Goal: Task Accomplishment & Management: Manage account settings

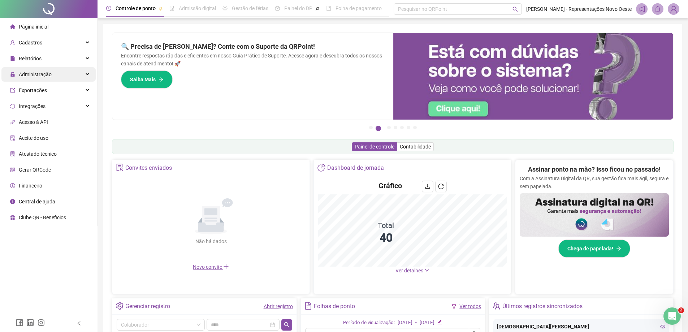
click at [32, 74] on span "Administração" at bounding box center [35, 74] width 33 height 6
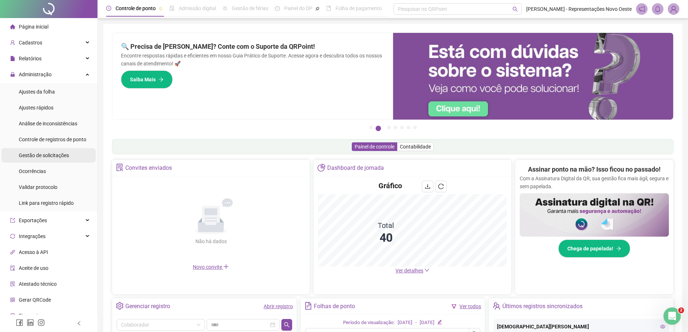
click at [37, 158] on div "Gestão de solicitações" at bounding box center [44, 155] width 50 height 14
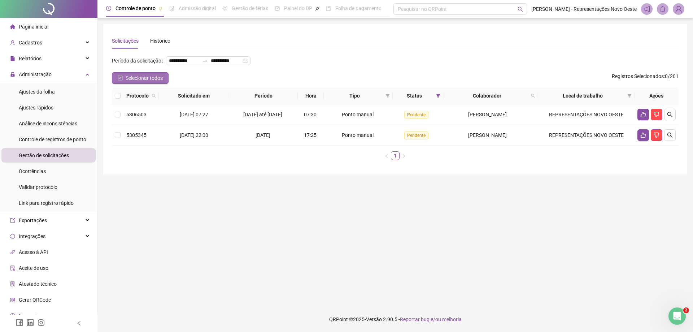
click at [134, 82] on span "Selecionar todos" at bounding box center [144, 78] width 37 height 8
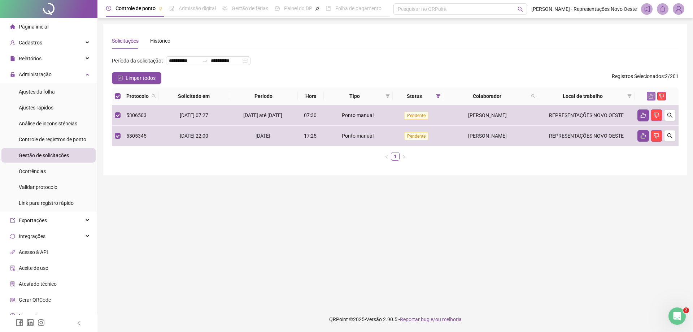
click at [650, 99] on icon "like" at bounding box center [651, 95] width 5 height 5
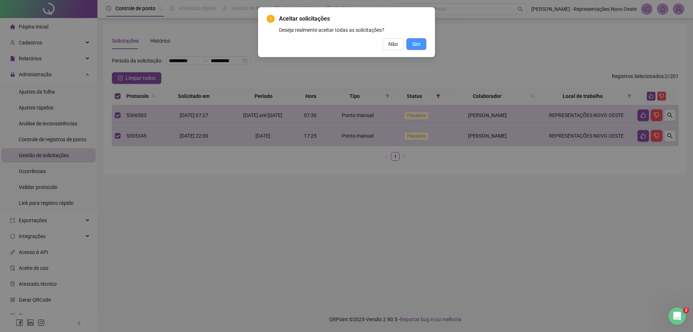
click at [419, 43] on span "Sim" at bounding box center [416, 44] width 8 height 8
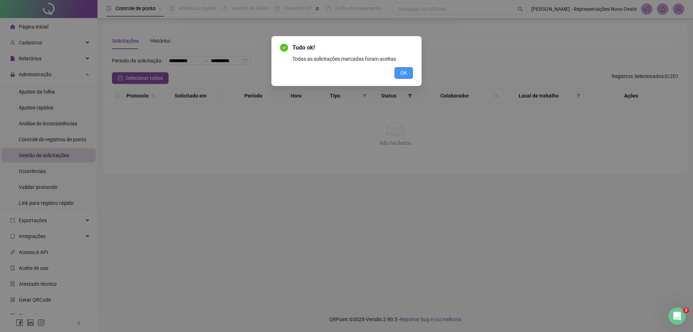
click at [402, 73] on span "OK" at bounding box center [403, 73] width 7 height 8
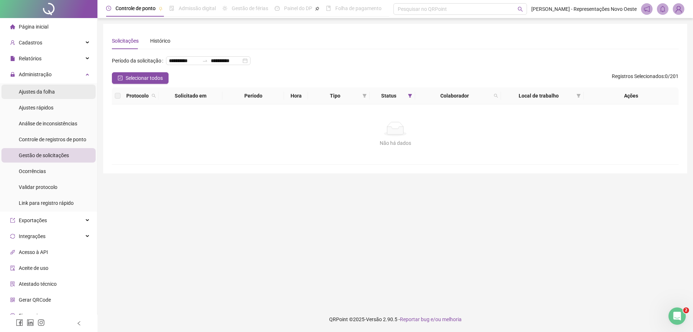
click at [49, 90] on span "Ajustes da folha" at bounding box center [37, 92] width 36 height 6
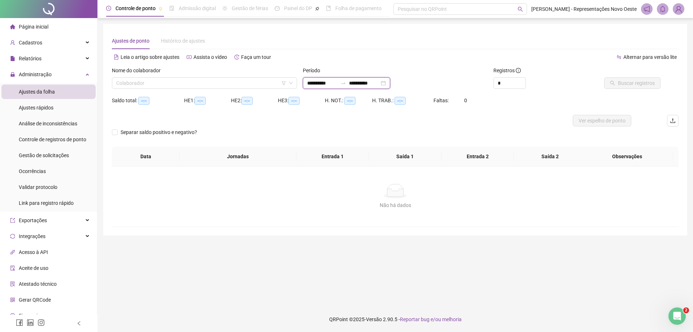
click at [337, 80] on input "**********" at bounding box center [322, 83] width 30 height 8
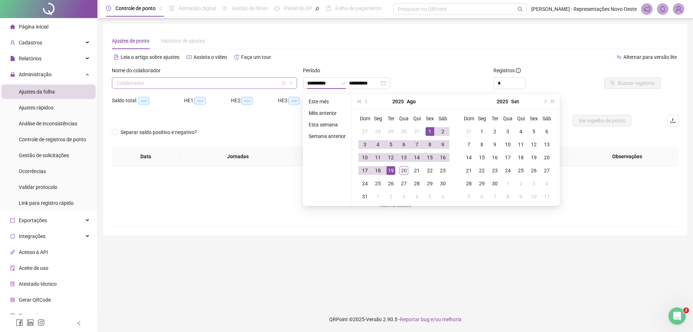
click at [193, 85] on input "search" at bounding box center [201, 83] width 170 height 11
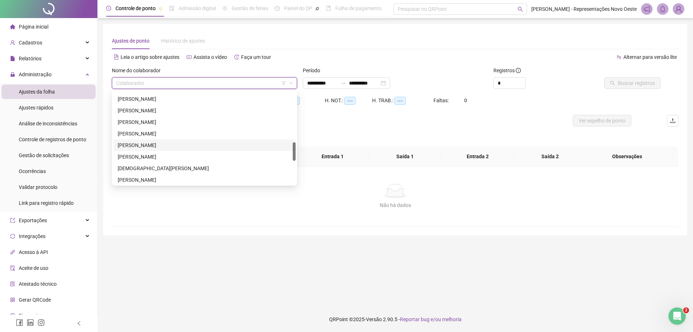
scroll to position [217, 0]
click at [164, 101] on div "[PERSON_NAME]" at bounding box center [205, 100] width 174 height 8
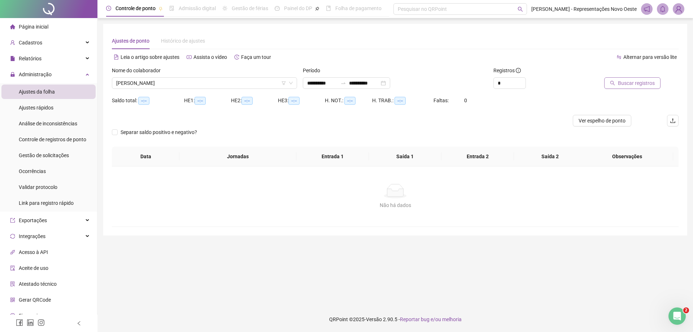
click at [619, 84] on button "Buscar registros" at bounding box center [632, 83] width 56 height 12
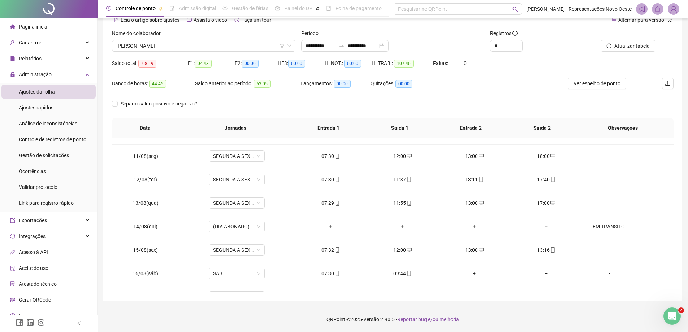
scroll to position [292, 0]
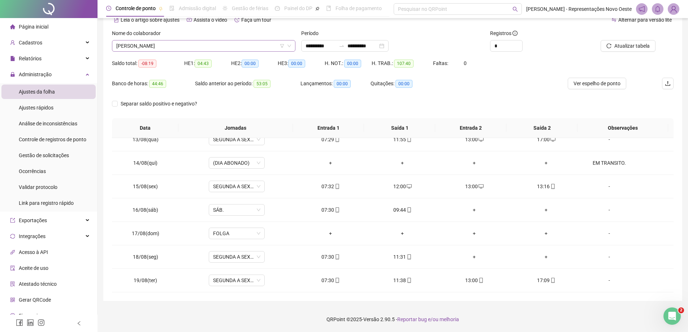
click at [277, 46] on span "[PERSON_NAME]" at bounding box center [203, 45] width 175 height 11
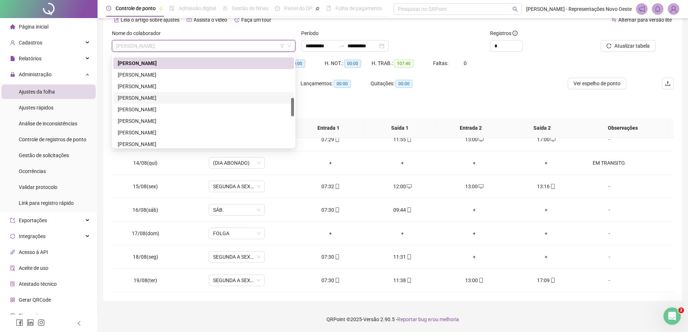
scroll to position [361, 0]
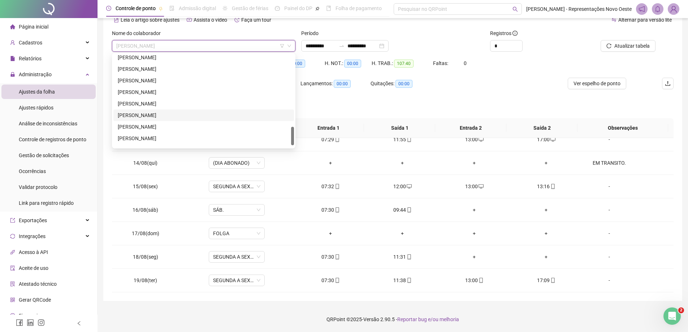
click at [148, 126] on div "[PERSON_NAME]" at bounding box center [204, 127] width 172 height 8
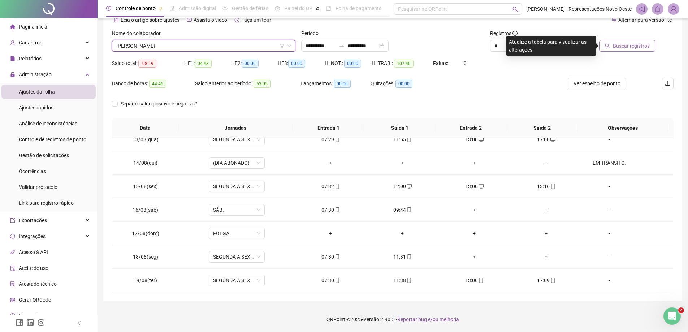
click at [635, 44] on span "Buscar registros" at bounding box center [631, 46] width 37 height 8
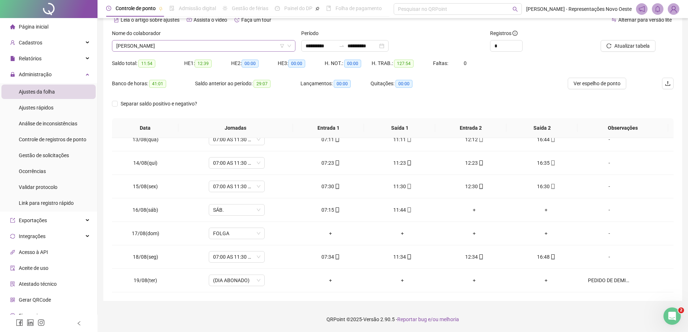
click at [234, 45] on span "[PERSON_NAME]" at bounding box center [203, 45] width 175 height 11
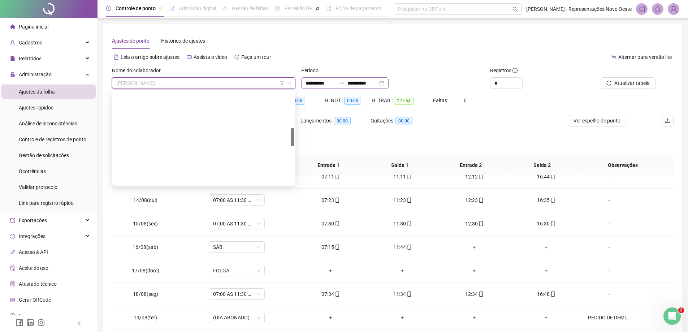
scroll to position [180, 0]
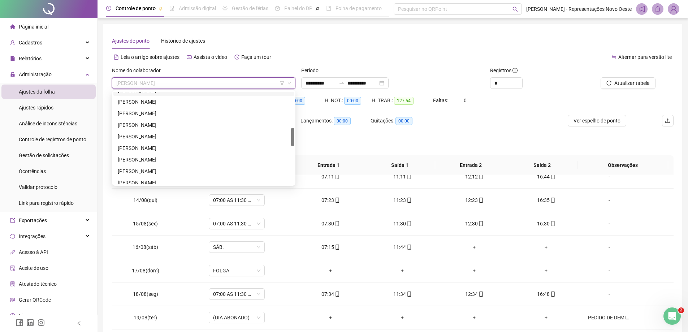
click at [342, 77] on div "Período" at bounding box center [392, 71] width 183 height 11
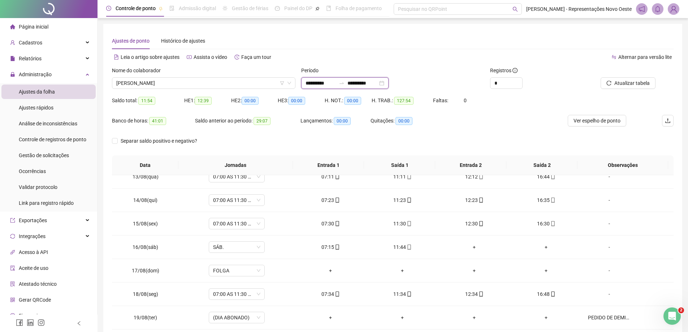
click at [356, 81] on input "**********" at bounding box center [362, 83] width 30 height 8
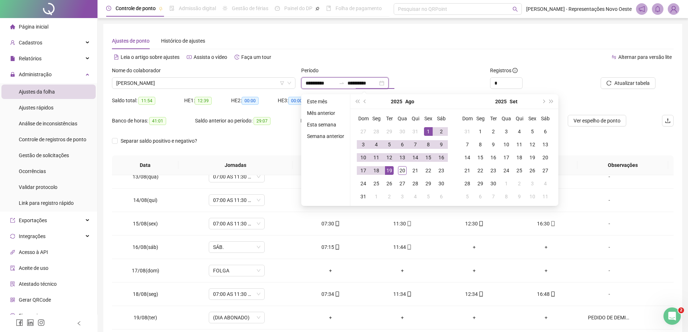
type input "**********"
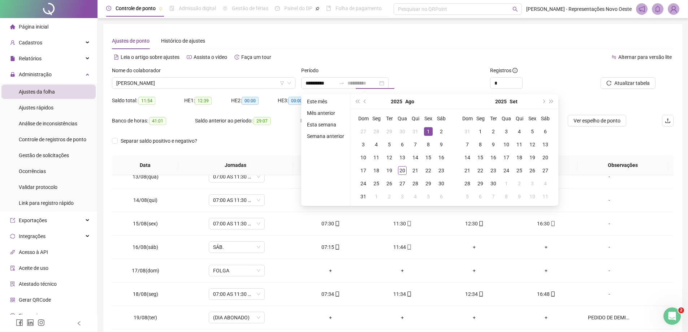
click at [428, 130] on div "1" at bounding box center [428, 131] width 9 height 9
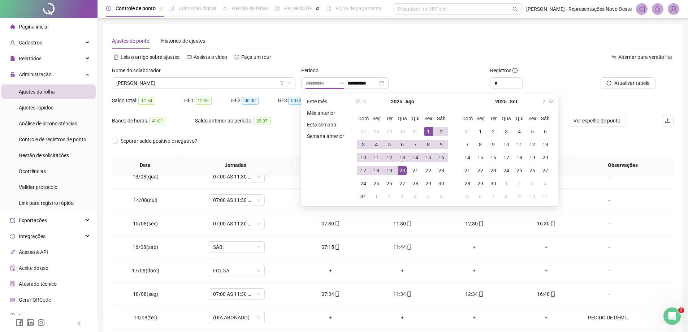
click at [401, 169] on div "20" at bounding box center [402, 170] width 9 height 9
type input "**********"
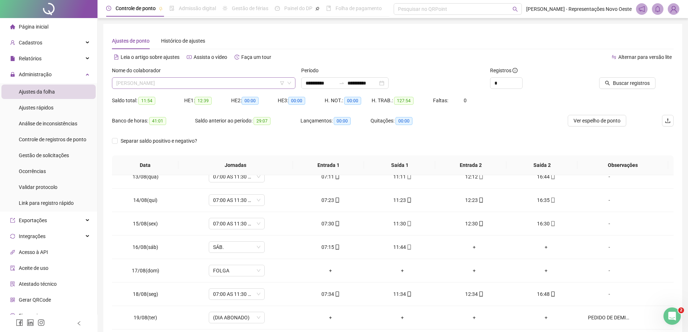
click at [227, 86] on span "[PERSON_NAME]" at bounding box center [203, 83] width 175 height 11
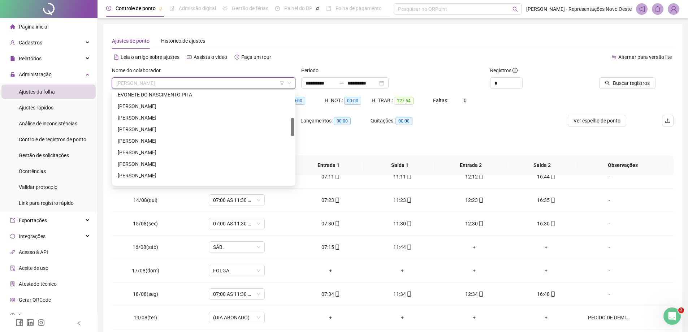
scroll to position [0, 0]
click at [171, 105] on div "[PERSON_NAME]" at bounding box center [204, 109] width 172 height 8
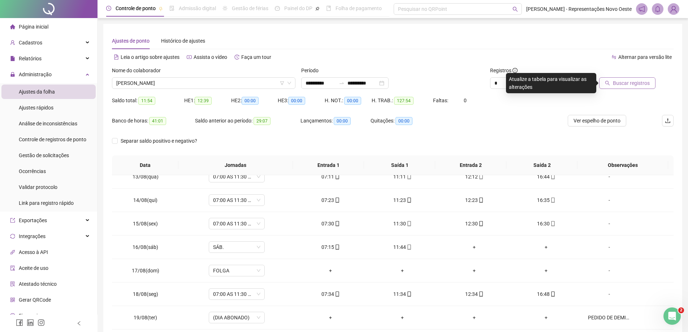
click at [622, 82] on span "Buscar registros" at bounding box center [631, 83] width 37 height 8
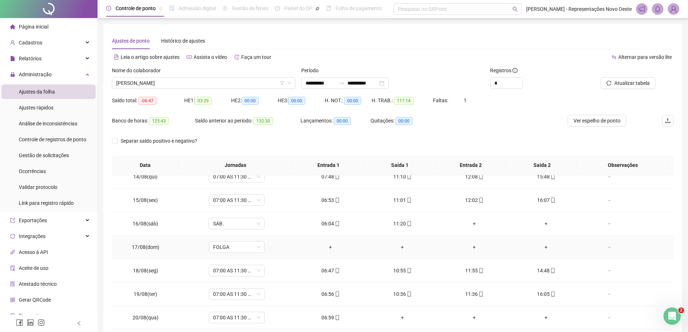
scroll to position [37, 0]
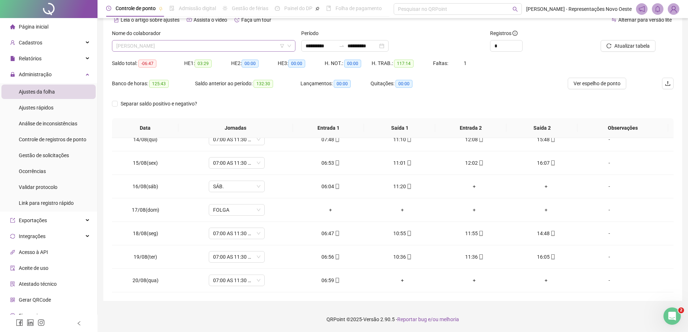
click at [185, 47] on span "[PERSON_NAME]" at bounding box center [203, 45] width 175 height 11
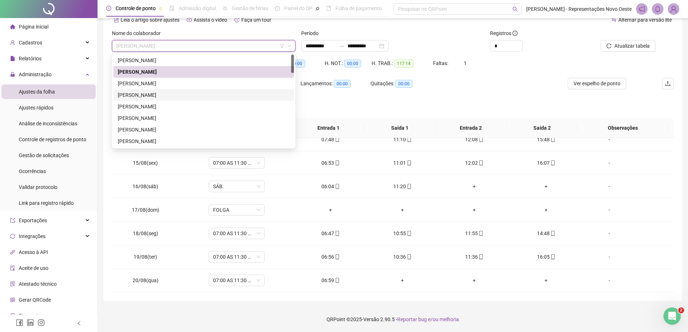
click at [158, 95] on div "[PERSON_NAME]" at bounding box center [204, 95] width 172 height 8
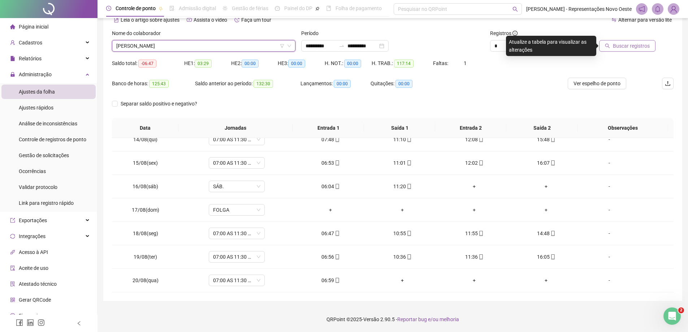
click at [628, 45] on span "Buscar registros" at bounding box center [631, 46] width 37 height 8
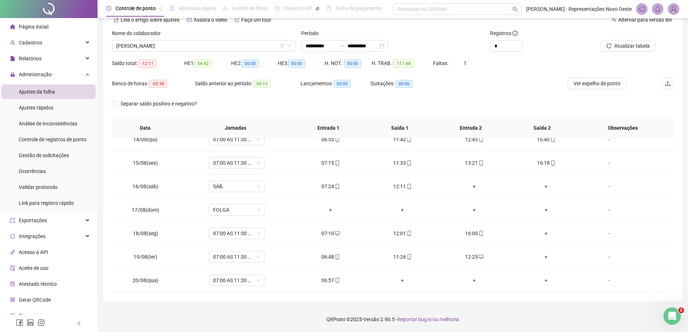
click at [164, 52] on div "Nome do colaborador [PERSON_NAME]" at bounding box center [203, 43] width 189 height 28
click at [171, 48] on span "[PERSON_NAME]" at bounding box center [203, 45] width 175 height 11
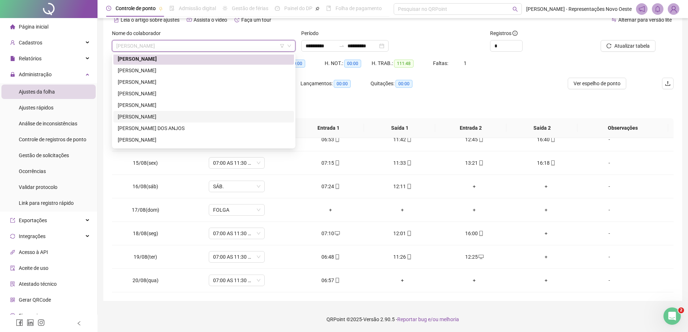
scroll to position [72, 0]
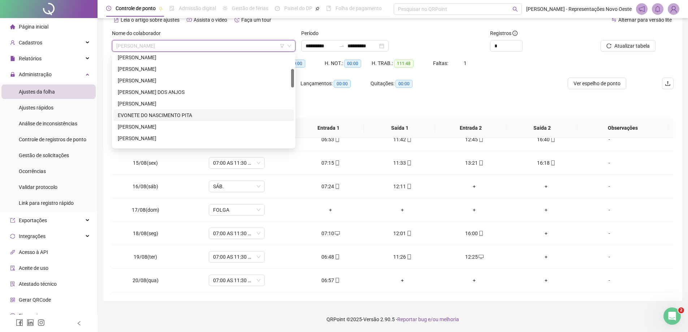
click at [165, 117] on div "EVONETE DO NASCIMENTO PITA" at bounding box center [204, 115] width 172 height 8
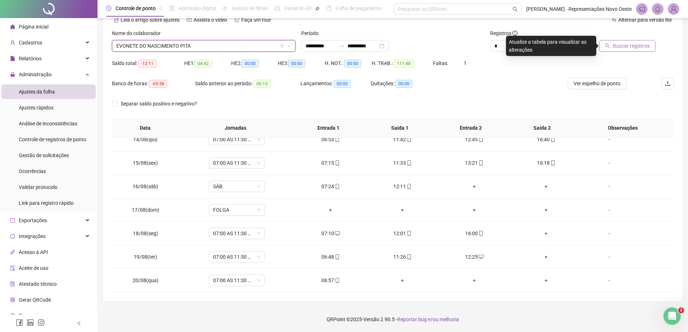
click at [635, 47] on span "Buscar registros" at bounding box center [631, 46] width 37 height 8
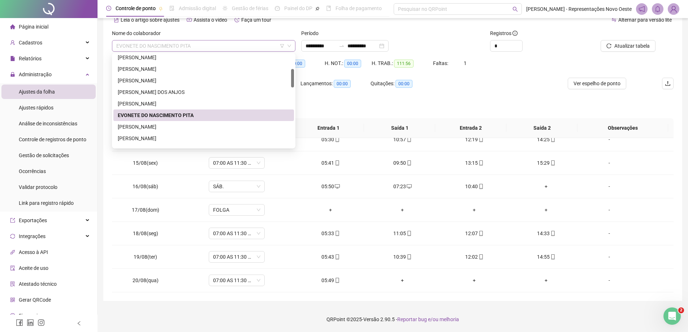
click at [170, 44] on span "EVONETE DO NASCIMENTO PITA" at bounding box center [203, 45] width 175 height 11
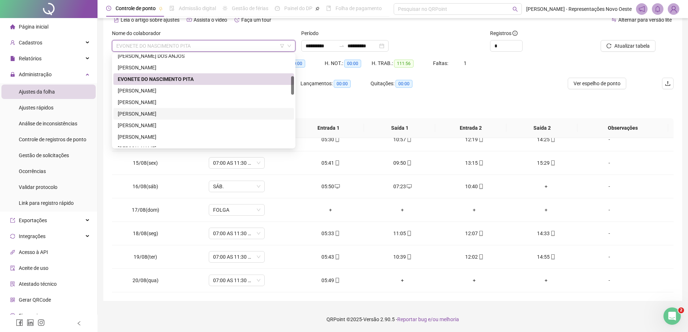
click at [160, 113] on div "[PERSON_NAME]" at bounding box center [204, 114] width 172 height 8
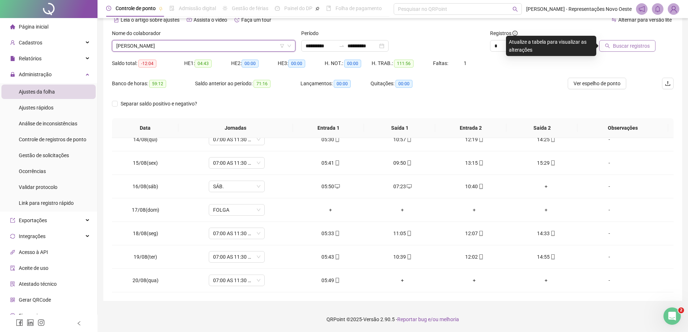
click at [619, 42] on span "Buscar registros" at bounding box center [631, 46] width 37 height 8
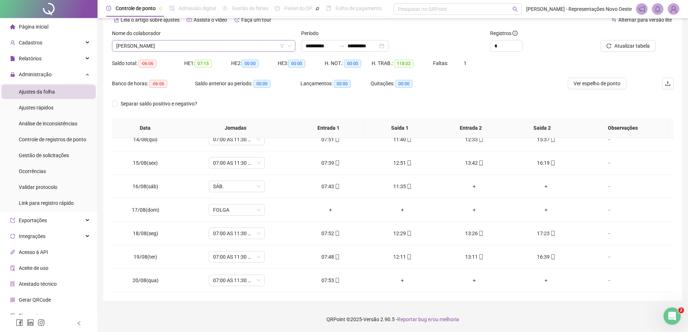
click at [136, 42] on span "[PERSON_NAME]" at bounding box center [203, 45] width 175 height 11
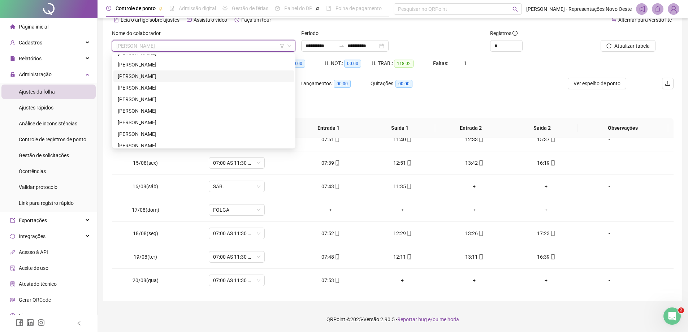
scroll to position [217, 0]
click at [140, 120] on div "[PERSON_NAME]" at bounding box center [204, 121] width 172 height 8
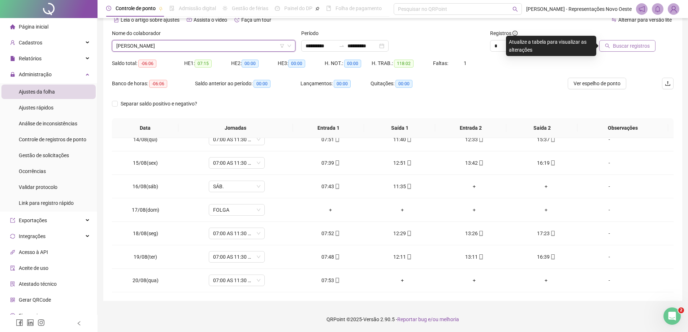
click at [615, 48] on span "Buscar registros" at bounding box center [631, 46] width 37 height 8
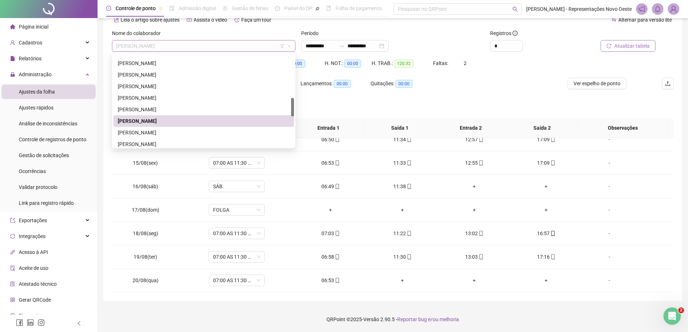
click at [187, 50] on span "[PERSON_NAME]" at bounding box center [203, 45] width 175 height 11
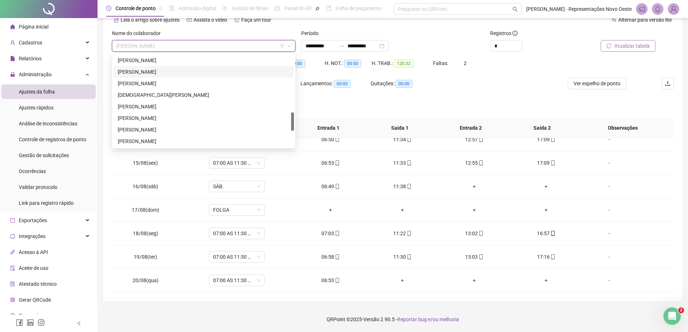
click at [150, 68] on div "[PERSON_NAME]" at bounding box center [204, 72] width 172 height 8
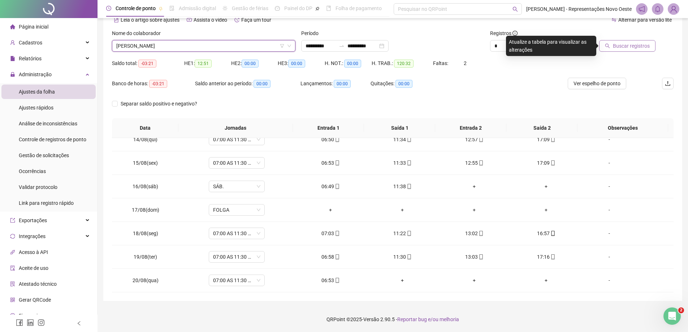
click at [628, 48] on span "Buscar registros" at bounding box center [631, 46] width 37 height 8
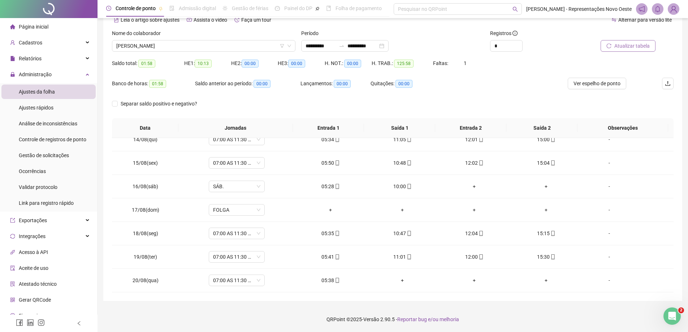
click at [199, 39] on div "Nome do colaborador" at bounding box center [203, 34] width 183 height 11
click at [188, 45] on span "[PERSON_NAME]" at bounding box center [203, 45] width 175 height 11
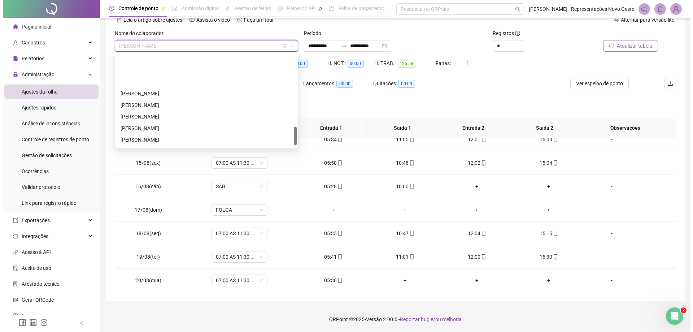
scroll to position [370, 0]
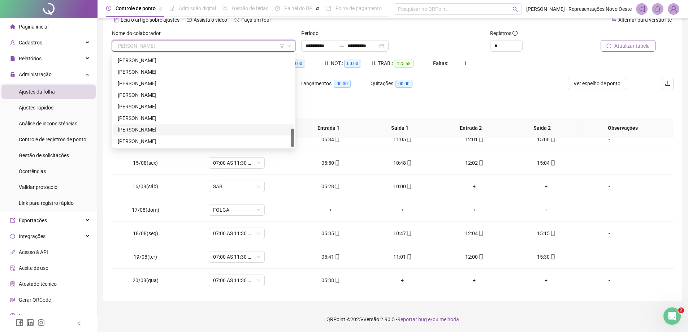
click at [151, 130] on div "[PERSON_NAME]" at bounding box center [204, 130] width 172 height 8
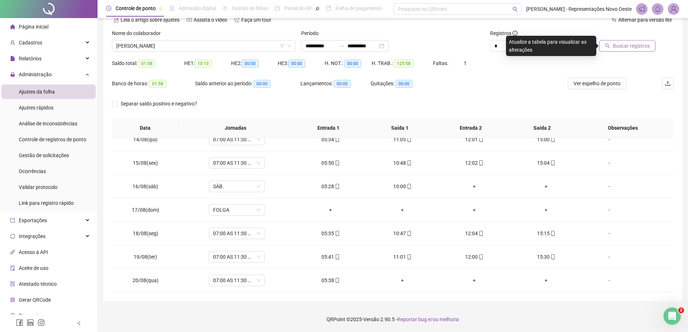
click at [611, 39] on div at bounding box center [619, 34] width 71 height 11
click at [611, 40] on button "Buscar registros" at bounding box center [627, 46] width 56 height 12
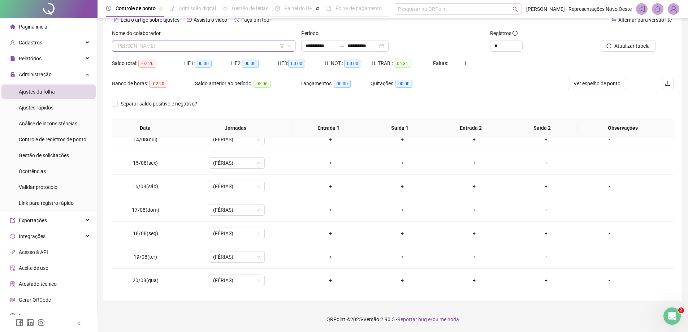
click at [233, 47] on span "[PERSON_NAME]" at bounding box center [203, 45] width 175 height 11
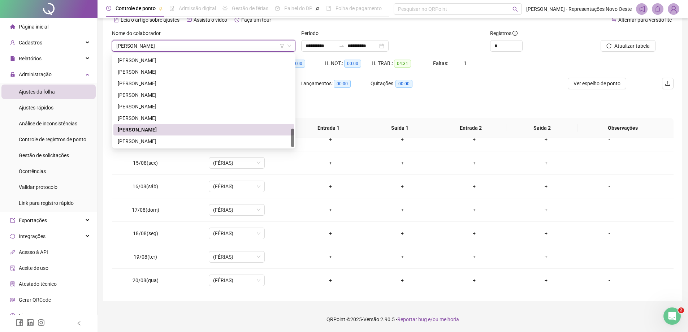
click at [673, 111] on div "**********" at bounding box center [392, 144] width 579 height 314
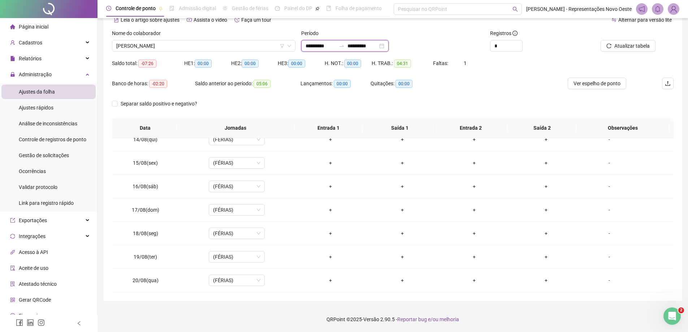
click at [363, 42] on input "**********" at bounding box center [362, 46] width 30 height 8
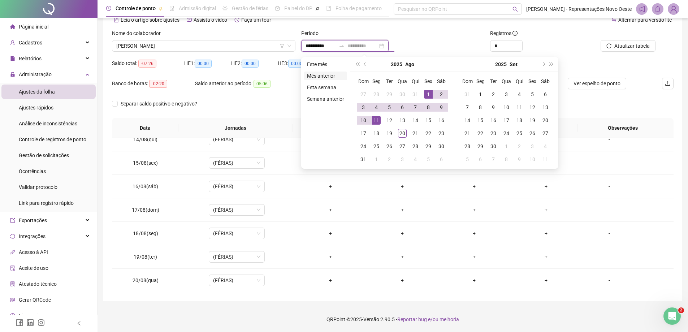
type input "**********"
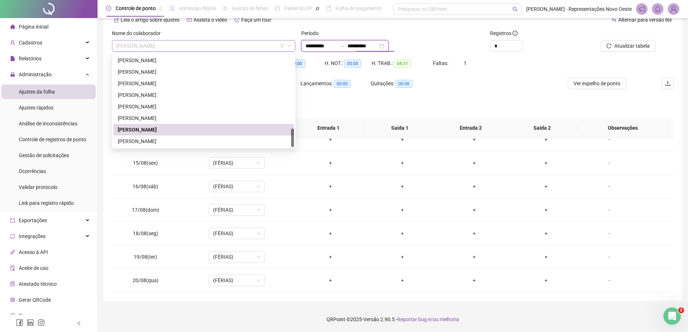
click at [231, 43] on span "[PERSON_NAME]" at bounding box center [203, 45] width 175 height 11
click at [199, 116] on div "[PERSON_NAME]" at bounding box center [204, 118] width 172 height 8
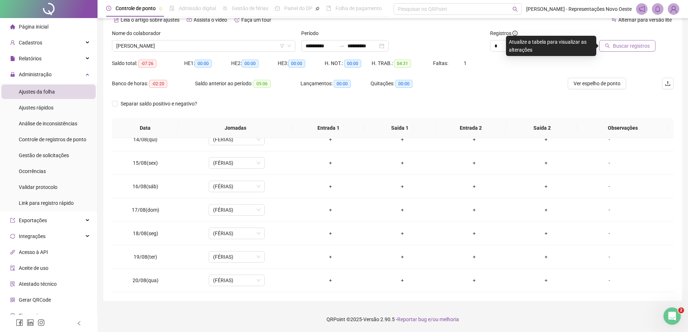
click at [638, 47] on span "Buscar registros" at bounding box center [631, 46] width 37 height 8
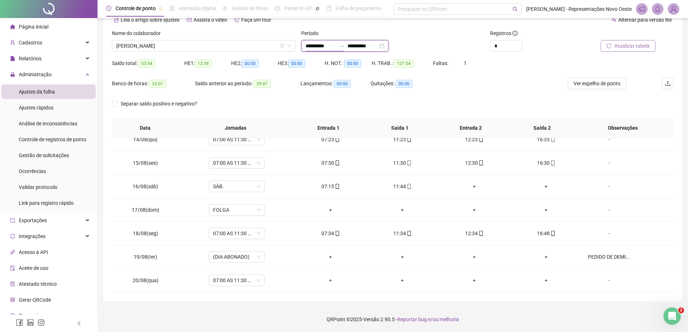
click at [325, 44] on input "**********" at bounding box center [320, 46] width 30 height 8
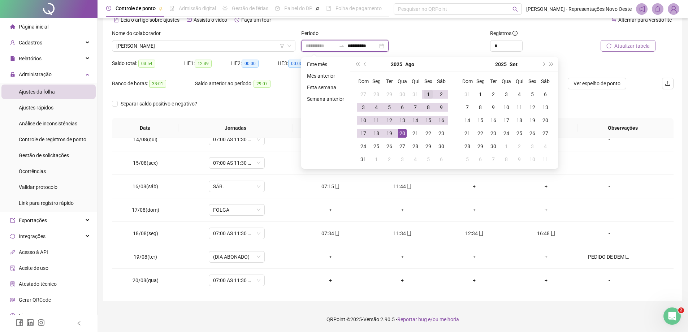
type input "**********"
drag, startPoint x: 428, startPoint y: 95, endPoint x: 429, endPoint y: 99, distance: 4.7
click at [428, 95] on div "1" at bounding box center [428, 94] width 9 height 9
type input "**********"
click at [393, 135] on td "19" at bounding box center [389, 133] width 13 height 13
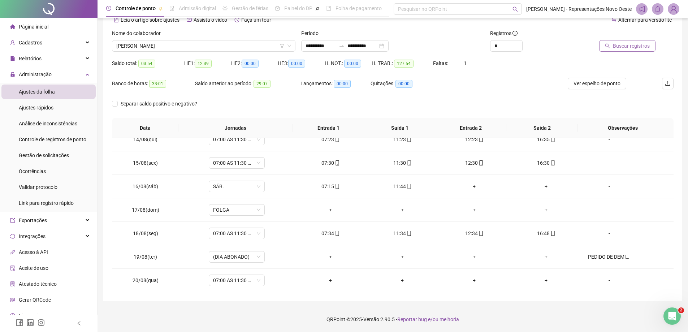
click at [624, 50] on button "Buscar registros" at bounding box center [627, 46] width 56 height 12
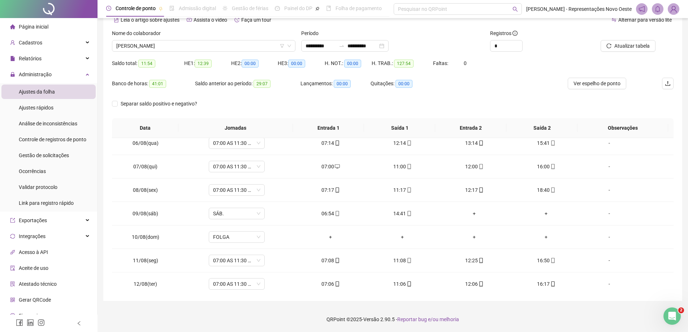
scroll to position [111, 0]
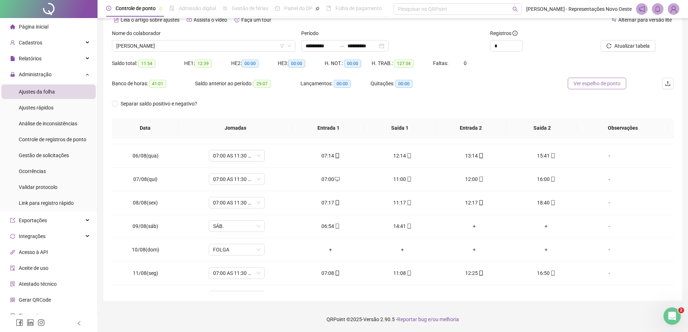
click at [588, 83] on span "Ver espelho de ponto" at bounding box center [596, 83] width 47 height 8
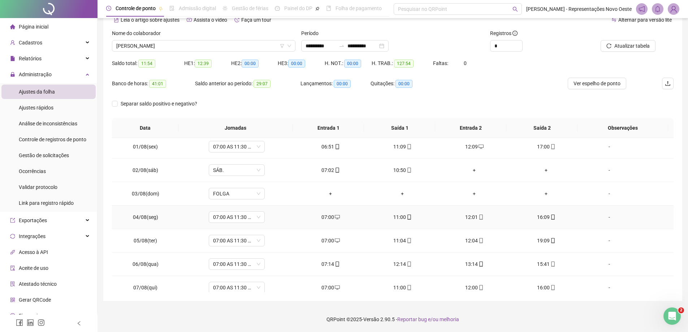
scroll to position [0, 0]
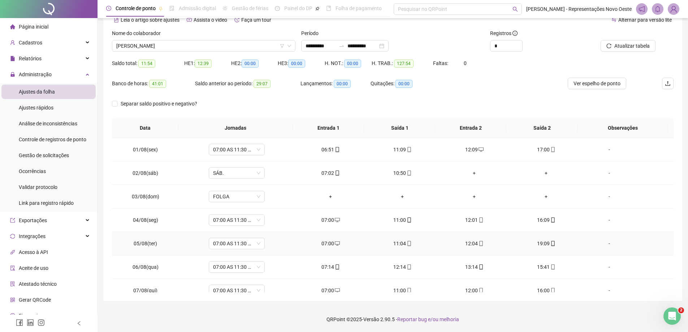
click at [537, 242] on div "19:09" at bounding box center [546, 243] width 60 height 8
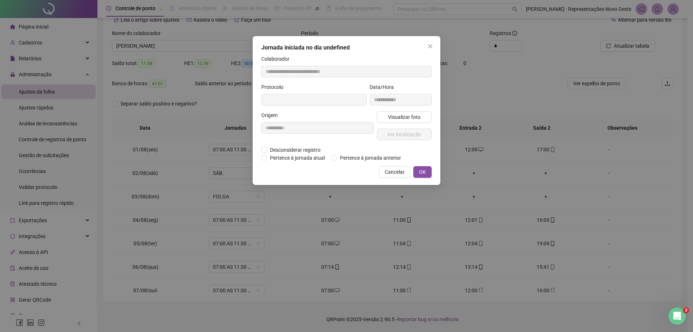
type input "**********"
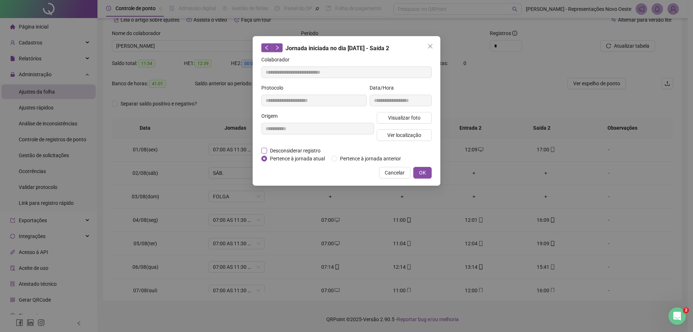
click at [290, 150] on span "Desconsiderar registro" at bounding box center [295, 151] width 56 height 8
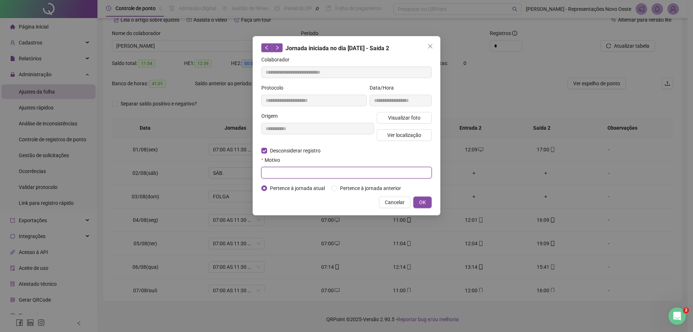
drag, startPoint x: 286, startPoint y: 174, endPoint x: 283, endPoint y: 186, distance: 12.2
click at [286, 174] on input "text" at bounding box center [346, 173] width 170 height 12
type input "**********"
click at [424, 201] on span "OK" at bounding box center [422, 202] width 7 height 8
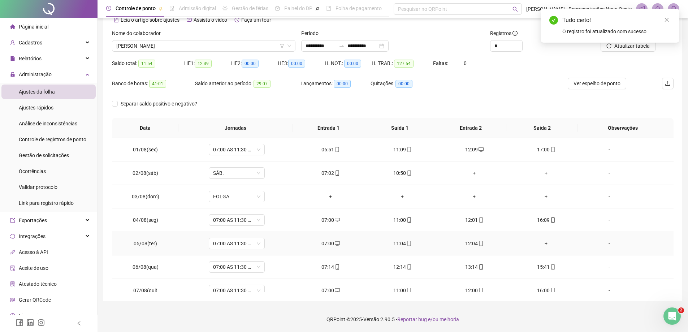
click at [540, 238] on td "+" at bounding box center [546, 243] width 72 height 23
click at [540, 240] on div "+" at bounding box center [546, 243] width 60 height 8
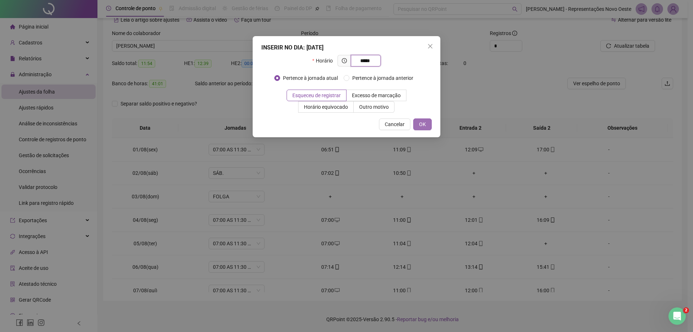
type input "*****"
click at [415, 129] on button "OK" at bounding box center [422, 124] width 18 height 12
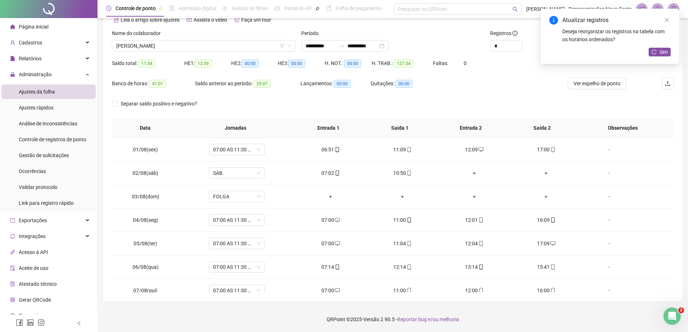
click at [646, 56] on div "Atualizar registros Deseja reorganizar os registros na tabela com os horários o…" at bounding box center [609, 36] width 139 height 55
click at [649, 56] on button "Sim" at bounding box center [659, 52] width 22 height 9
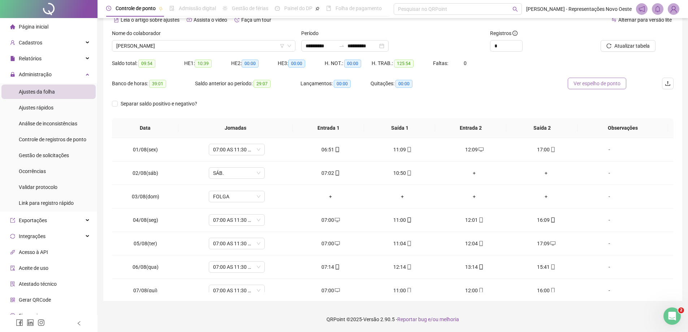
click at [586, 82] on span "Ver espelho de ponto" at bounding box center [596, 83] width 47 height 8
click at [550, 245] on icon "desktop" at bounding box center [552, 243] width 5 height 5
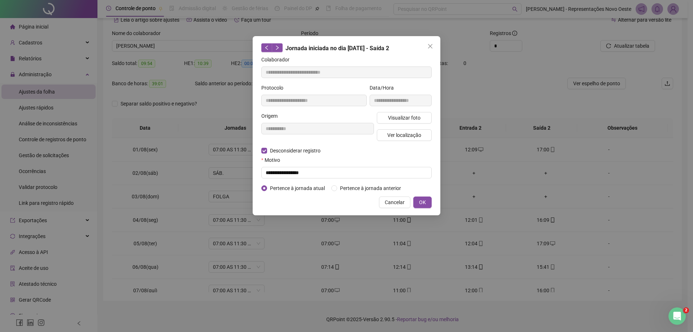
type input "**********"
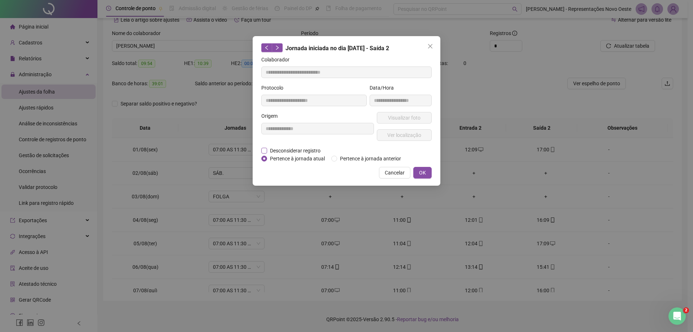
click at [300, 153] on span "Desconsiderar registro" at bounding box center [295, 151] width 56 height 8
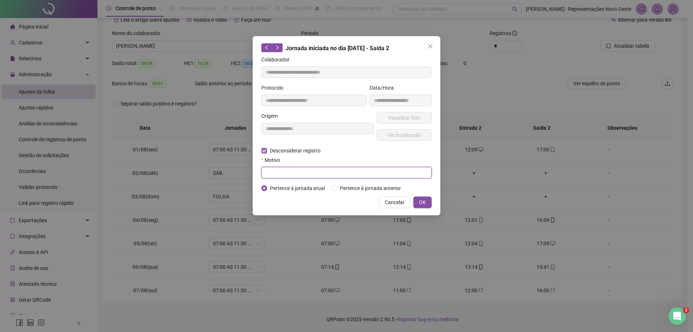
click at [296, 169] on input "text" at bounding box center [346, 173] width 170 height 12
type input "*"
click at [429, 202] on button "OK" at bounding box center [422, 202] width 18 height 12
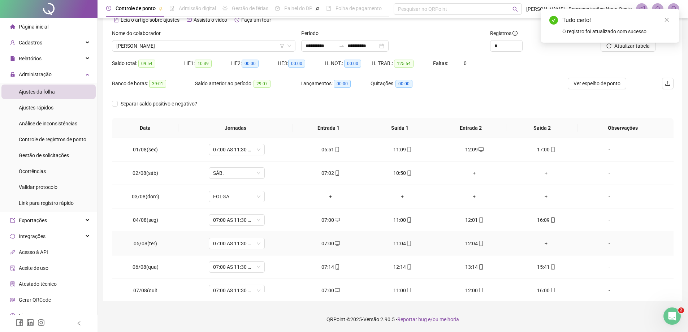
click at [543, 241] on div "+" at bounding box center [546, 243] width 60 height 8
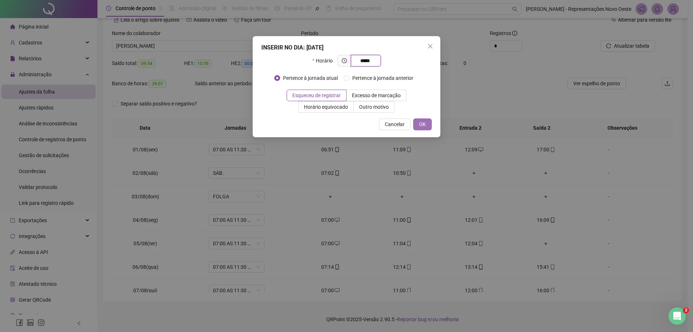
type input "*****"
click at [428, 126] on button "OK" at bounding box center [422, 124] width 18 height 12
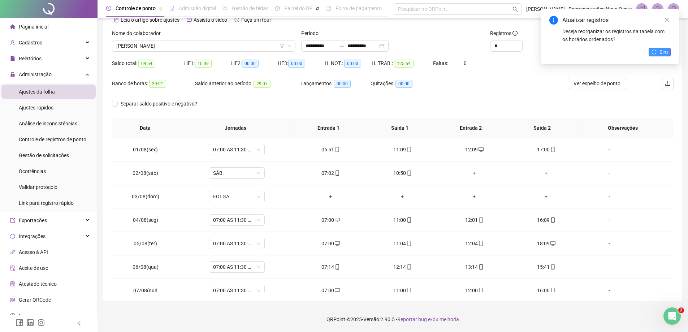
click at [668, 52] on button "Sim" at bounding box center [659, 52] width 22 height 9
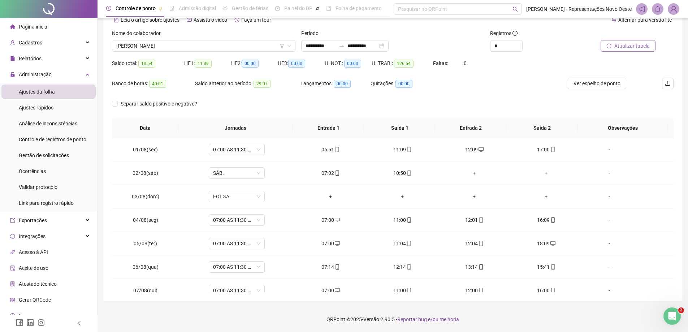
click at [619, 50] on button "Atualizar tabela" at bounding box center [627, 46] width 55 height 12
click at [601, 79] on span "Ver espelho de ponto" at bounding box center [596, 83] width 47 height 8
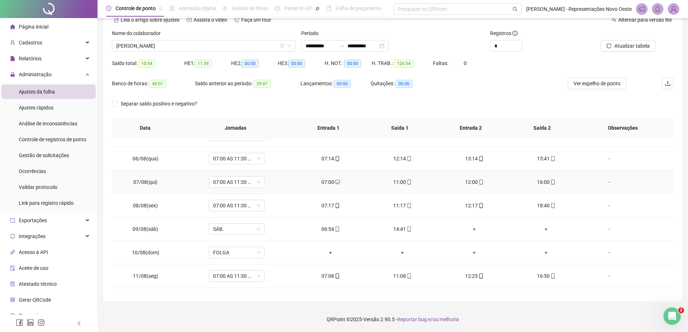
click at [540, 182] on div "16:00" at bounding box center [546, 182] width 60 height 8
type input "**********"
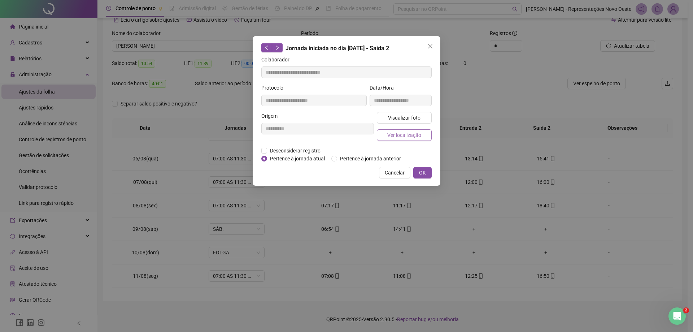
click at [389, 133] on span "Ver localização" at bounding box center [404, 135] width 34 height 8
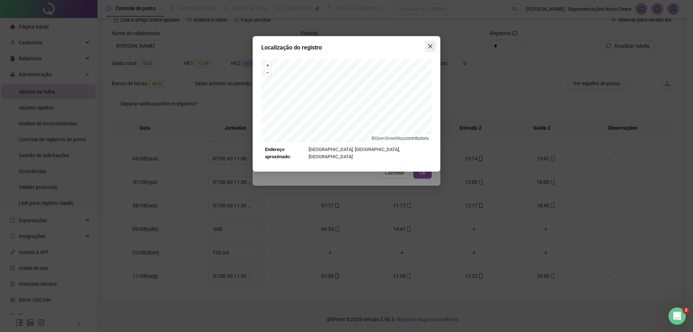
click at [428, 44] on icon "close" at bounding box center [430, 46] width 6 height 6
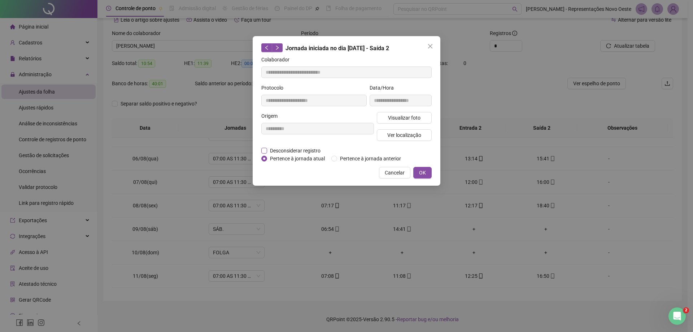
click at [293, 152] on span "Desconsiderar registro" at bounding box center [295, 151] width 56 height 8
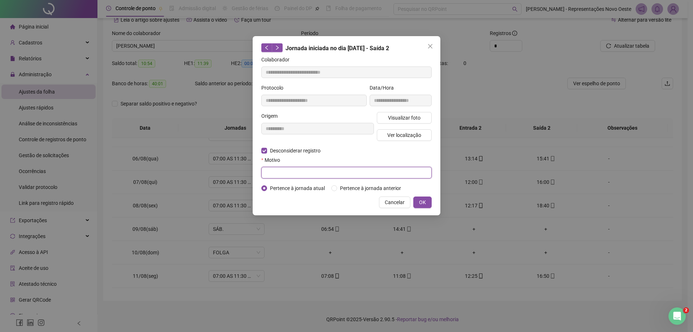
click at [298, 171] on input "text" at bounding box center [346, 173] width 170 height 12
type input "**********"
click at [423, 206] on button "OK" at bounding box center [422, 202] width 18 height 12
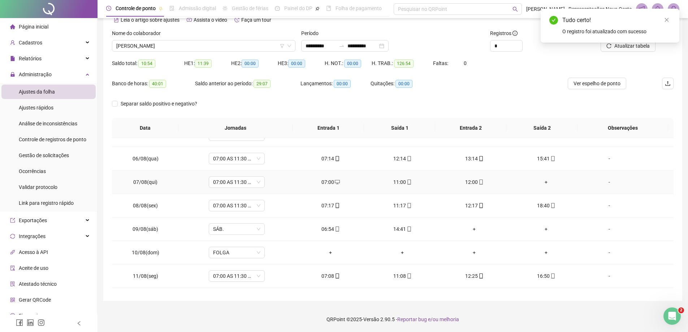
click at [542, 180] on div "+" at bounding box center [546, 182] width 60 height 8
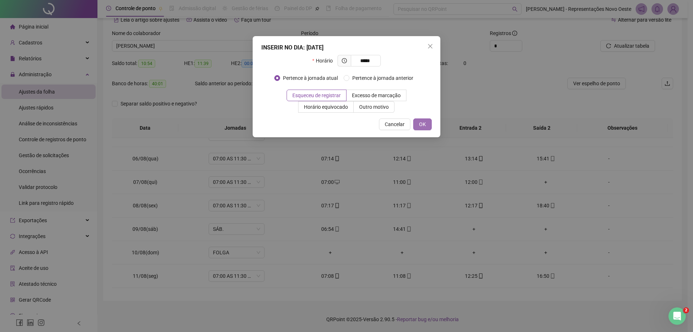
type input "*****"
click at [424, 125] on span "OK" at bounding box center [422, 124] width 7 height 8
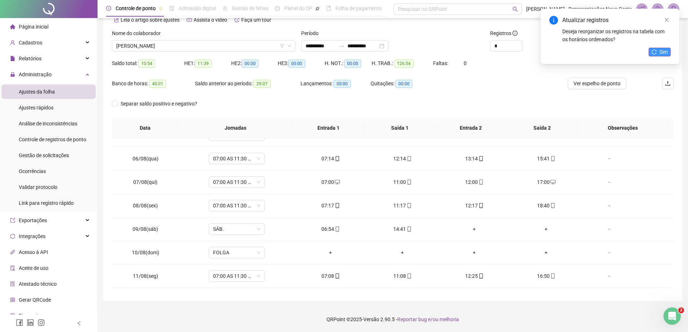
click at [650, 49] on button "Sim" at bounding box center [659, 52] width 22 height 9
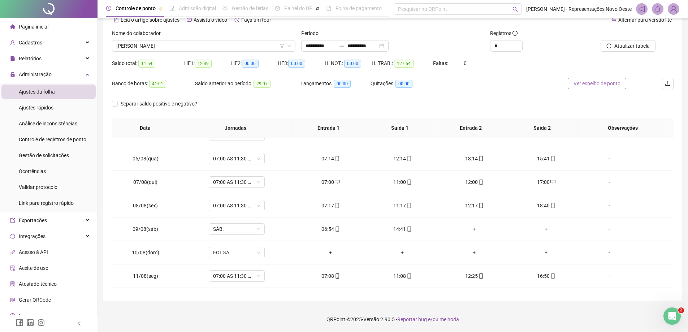
click at [607, 83] on span "Ver espelho de ponto" at bounding box center [596, 83] width 47 height 8
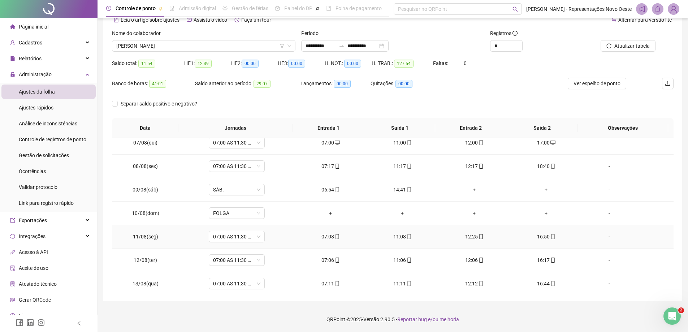
scroll to position [180, 0]
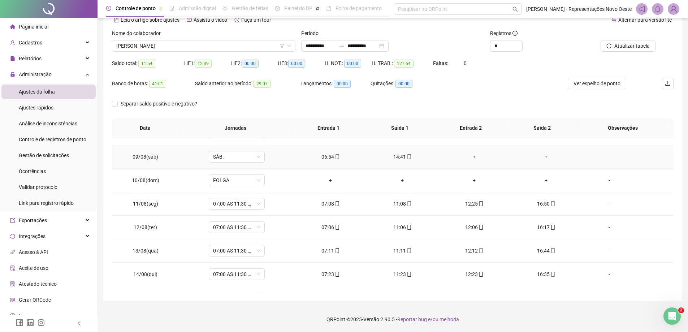
click at [404, 150] on td "14:41" at bounding box center [402, 156] width 72 height 23
click at [398, 149] on td "14:41" at bounding box center [402, 156] width 72 height 23
click at [399, 152] on td "14:41" at bounding box center [402, 156] width 72 height 23
click at [406, 156] on span "mobile" at bounding box center [409, 156] width 6 height 5
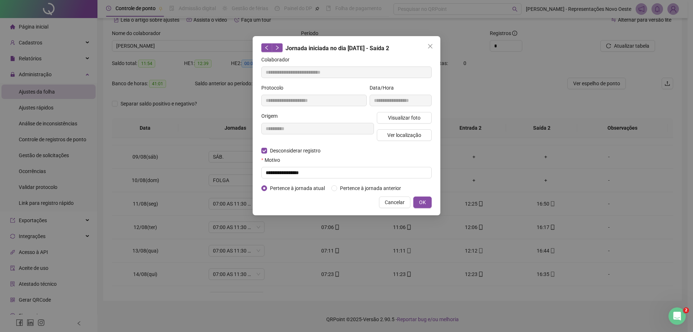
type input "**********"
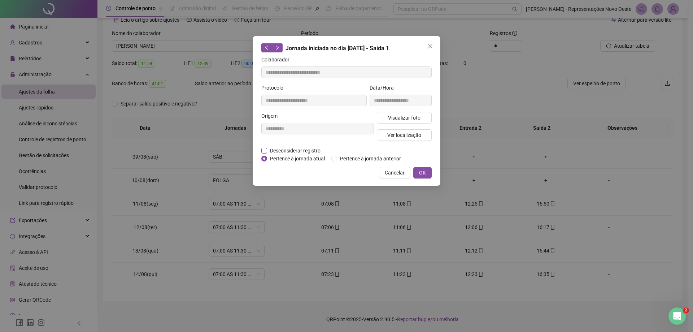
click at [292, 150] on span "Desconsiderar registro" at bounding box center [295, 151] width 56 height 8
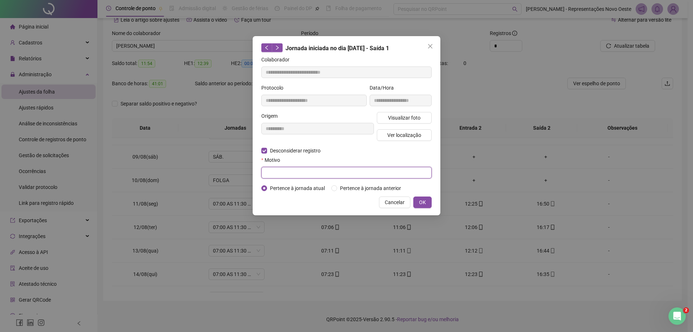
click at [292, 171] on input "text" at bounding box center [346, 173] width 170 height 12
type input "**********"
click at [427, 202] on button "OK" at bounding box center [422, 202] width 18 height 12
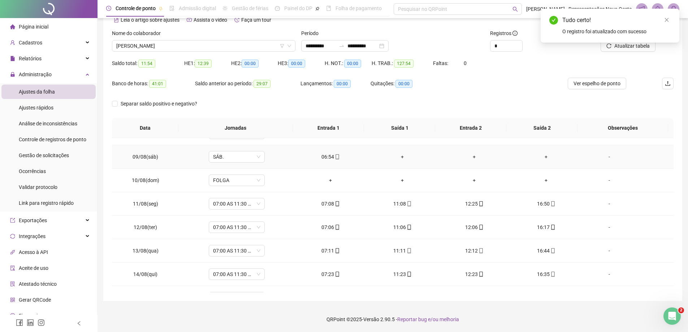
click at [400, 158] on div "+" at bounding box center [402, 157] width 60 height 8
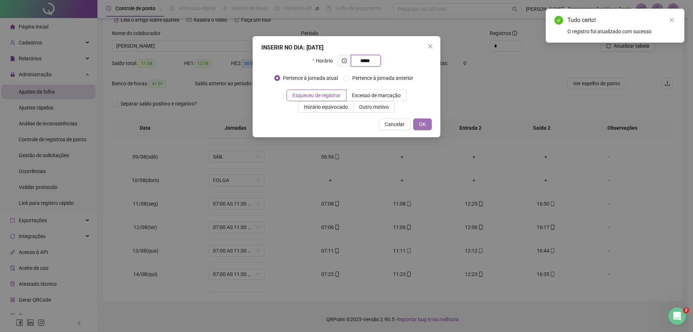
type input "*****"
click at [421, 120] on span "OK" at bounding box center [422, 124] width 7 height 8
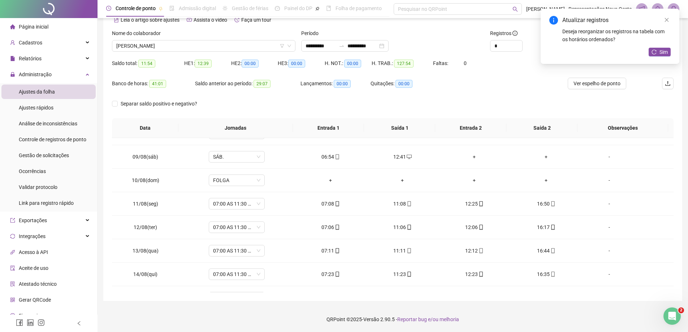
click at [662, 47] on div "Atualizar registros Deseja reorganizar os registros na tabela com os horários o…" at bounding box center [609, 36] width 139 height 55
click at [662, 51] on span "Sim" at bounding box center [663, 52] width 8 height 8
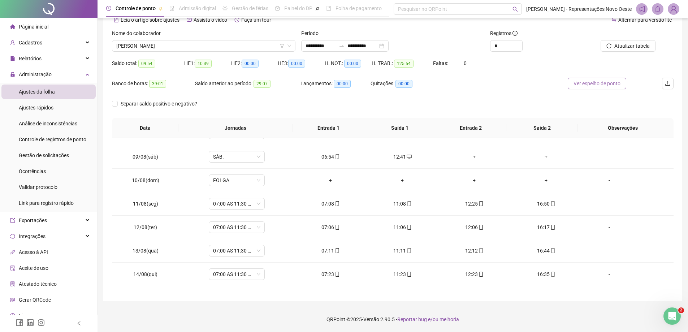
click at [599, 82] on span "Ver espelho de ponto" at bounding box center [596, 83] width 47 height 8
click at [401, 159] on div "12:41" at bounding box center [402, 157] width 60 height 8
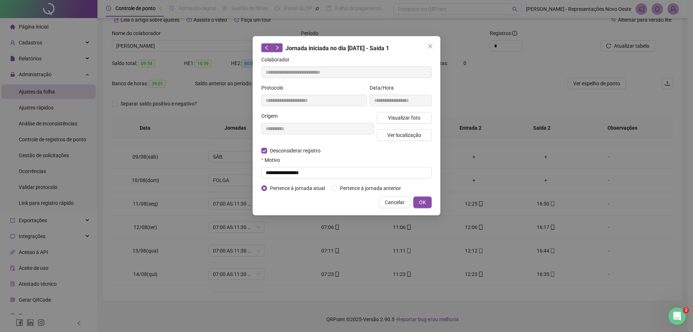
type input "**********"
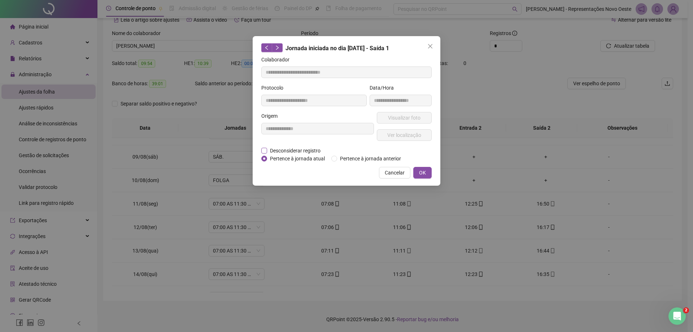
click at [274, 150] on span "Desconsiderar registro" at bounding box center [295, 151] width 56 height 8
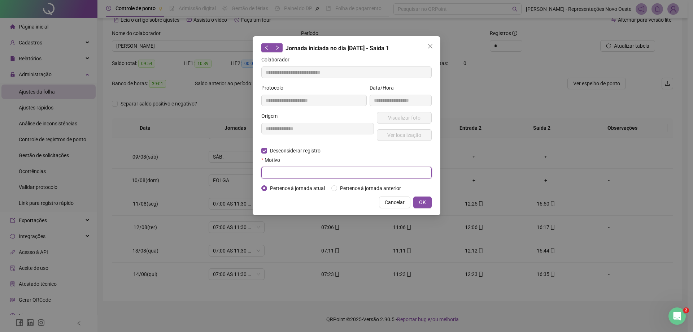
click at [280, 170] on input "text" at bounding box center [346, 173] width 170 height 12
type input "*"
click at [429, 199] on button "OK" at bounding box center [422, 202] width 18 height 12
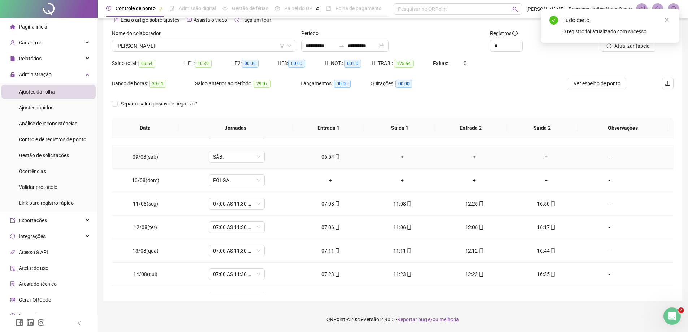
click at [400, 157] on div "+" at bounding box center [402, 157] width 60 height 8
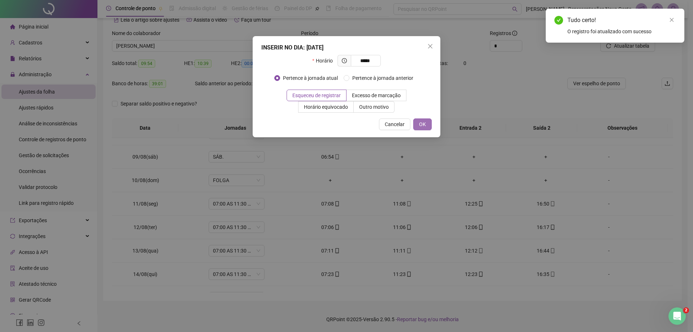
type input "*****"
click at [417, 129] on button "OK" at bounding box center [422, 124] width 18 height 12
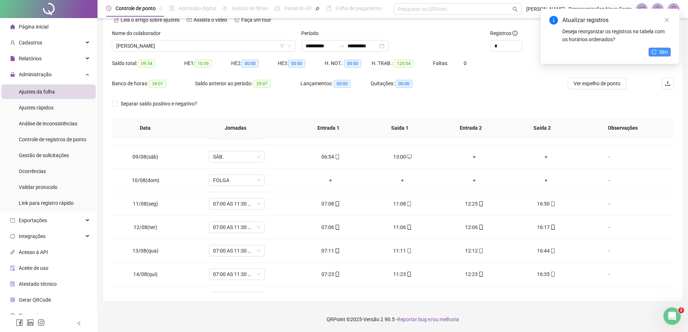
click at [668, 50] on button "Sim" at bounding box center [659, 52] width 22 height 9
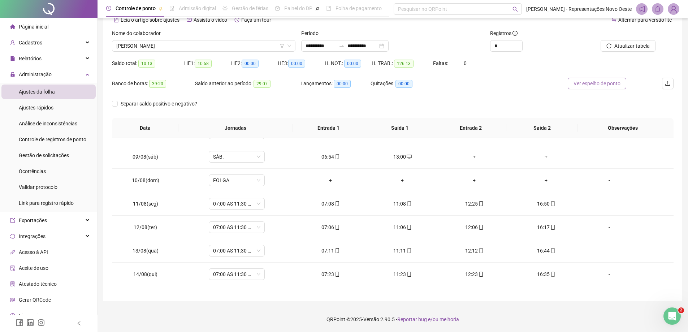
click at [584, 83] on span "Ver espelho de ponto" at bounding box center [596, 83] width 47 height 8
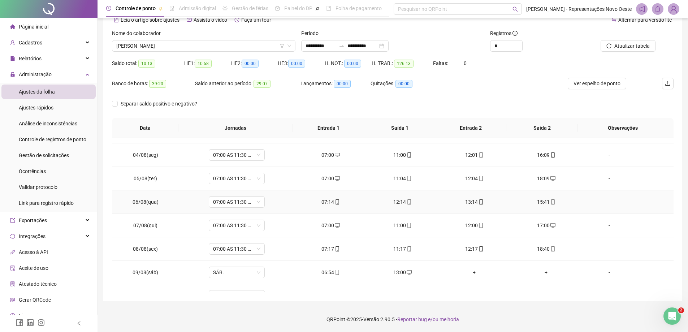
scroll to position [108, 0]
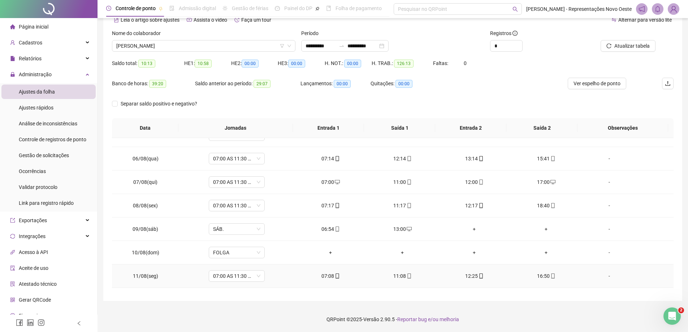
click at [537, 277] on div "16:50" at bounding box center [546, 276] width 60 height 8
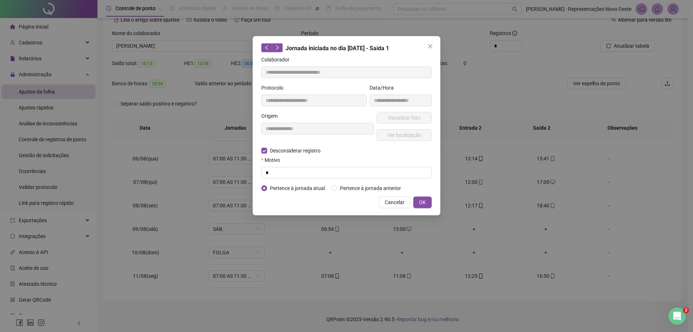
type input "**********"
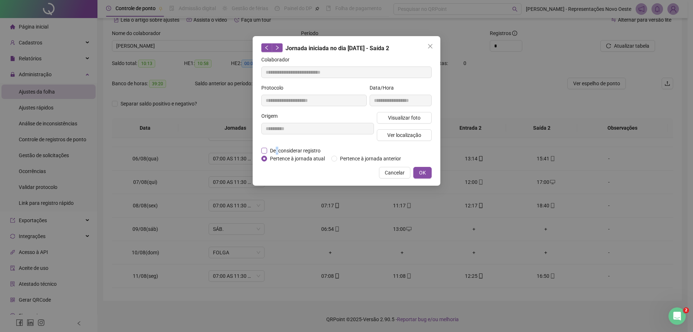
click at [278, 150] on span "Desconsiderar registro" at bounding box center [295, 151] width 56 height 8
click at [285, 150] on span "Desconsiderar registro" at bounding box center [295, 151] width 56 height 8
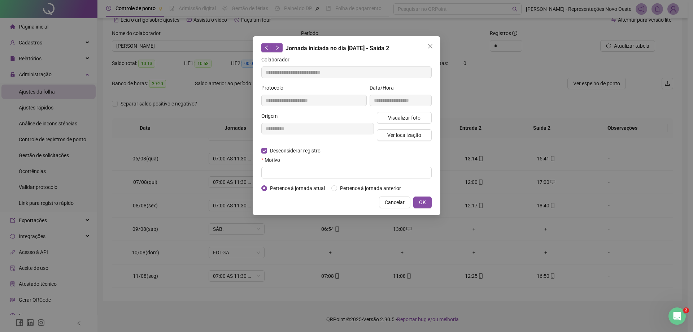
click at [275, 162] on label "Motivo" at bounding box center [272, 160] width 23 height 8
click at [277, 171] on input "text" at bounding box center [346, 173] width 170 height 12
type input "*"
click at [428, 206] on button "OK" at bounding box center [422, 202] width 18 height 12
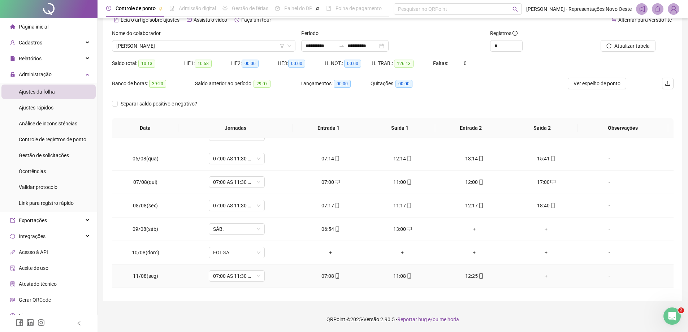
click at [540, 278] on div "+" at bounding box center [546, 276] width 60 height 8
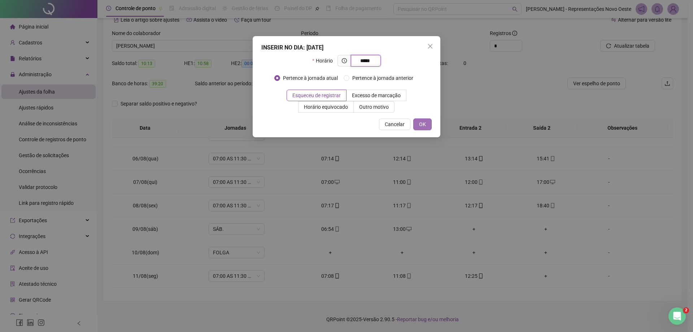
type input "*****"
click at [423, 125] on span "OK" at bounding box center [422, 124] width 7 height 8
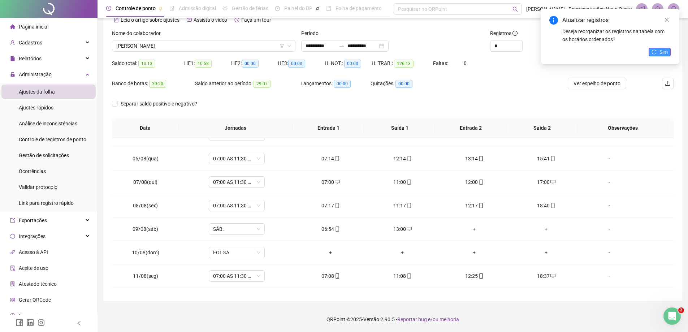
click at [662, 49] on span "Sim" at bounding box center [663, 52] width 8 height 8
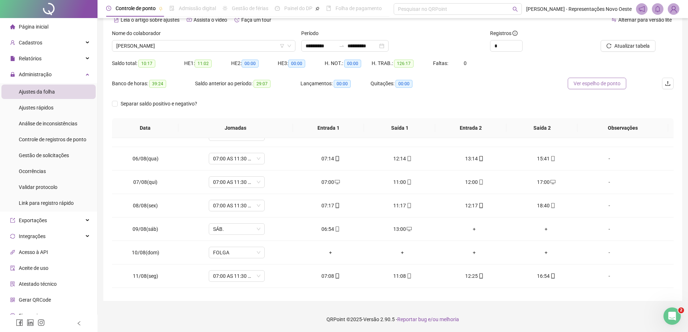
click at [594, 83] on span "Ver espelho de ponto" at bounding box center [596, 83] width 47 height 8
click at [540, 275] on div "16:54" at bounding box center [546, 276] width 60 height 8
type input "**********"
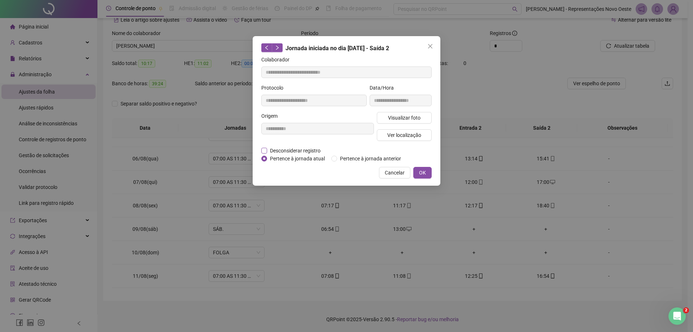
click at [292, 153] on span "Desconsiderar registro" at bounding box center [295, 151] width 56 height 8
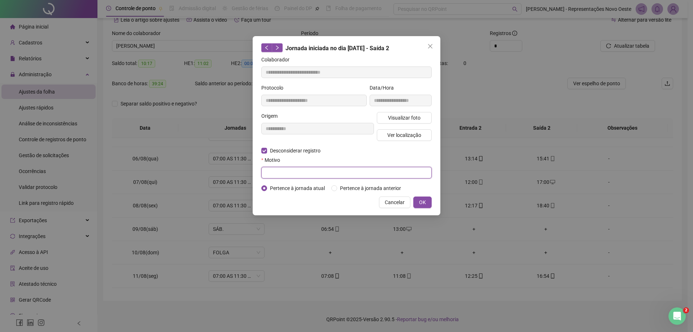
click at [299, 168] on input "text" at bounding box center [346, 173] width 170 height 12
type input "*"
click at [425, 202] on span "OK" at bounding box center [422, 202] width 7 height 8
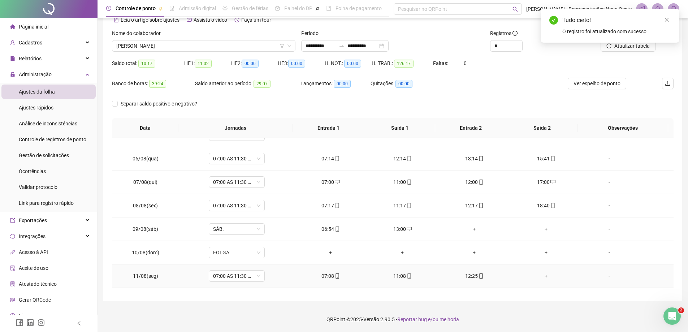
click at [542, 278] on div "+" at bounding box center [546, 276] width 60 height 8
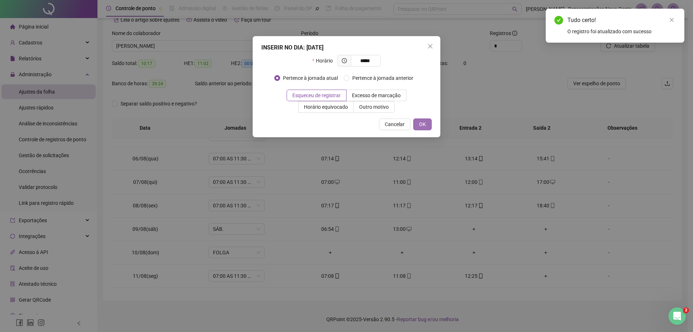
type input "*****"
click at [425, 126] on span "OK" at bounding box center [422, 124] width 7 height 8
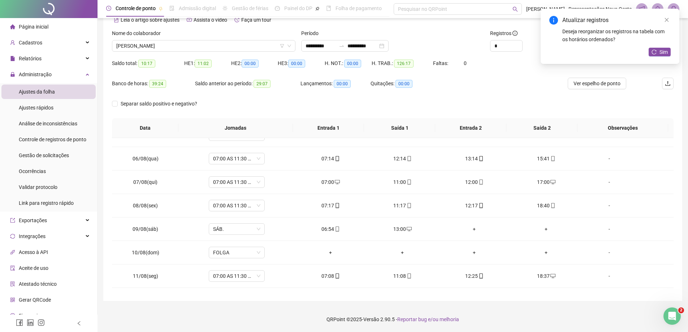
click at [657, 56] on div "Sim" at bounding box center [659, 52] width 22 height 9
click at [656, 52] on icon "reload" at bounding box center [653, 51] width 5 height 5
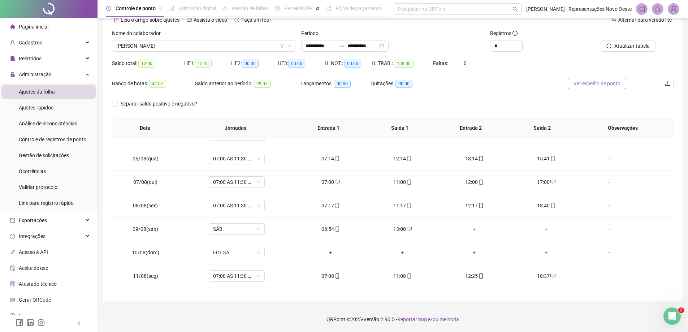
click at [602, 84] on span "Ver espelho de ponto" at bounding box center [596, 83] width 47 height 8
click at [549, 276] on span "desktop" at bounding box center [552, 275] width 6 height 5
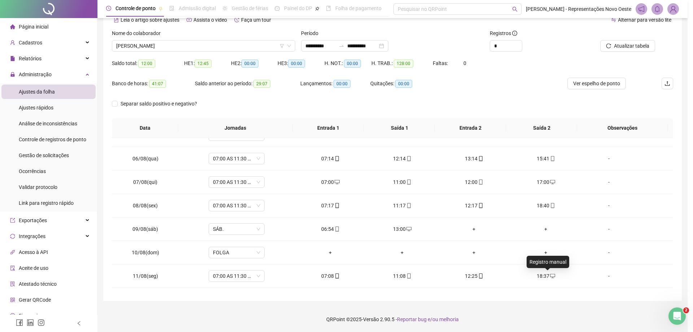
type input "**********"
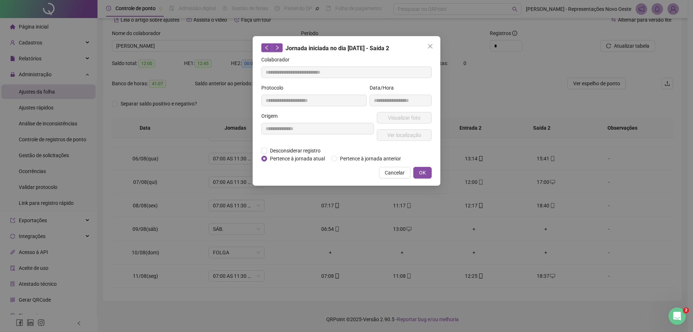
click at [287, 157] on span "Pertence à jornada atual" at bounding box center [297, 158] width 61 height 8
click at [287, 151] on span "Desconsiderar registro" at bounding box center [295, 151] width 56 height 8
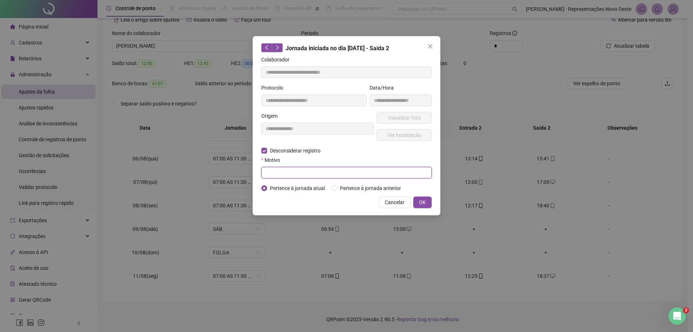
click at [300, 170] on input "text" at bounding box center [346, 173] width 170 height 12
type input "*"
click at [427, 205] on button "OK" at bounding box center [422, 202] width 18 height 12
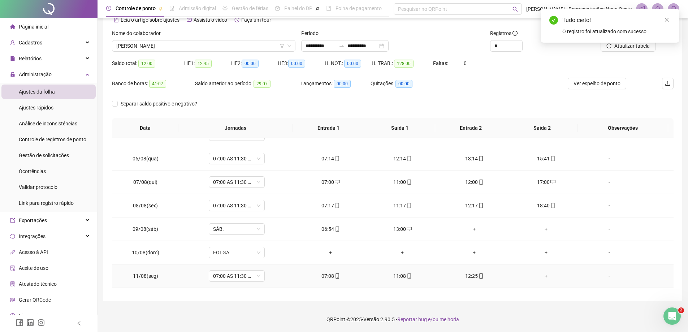
click at [536, 275] on div "+" at bounding box center [546, 276] width 60 height 8
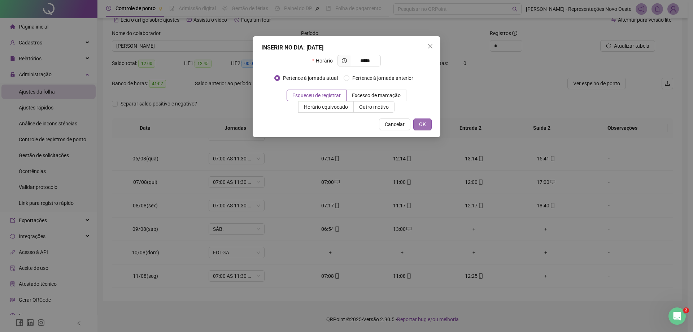
type input "*****"
click at [427, 125] on button "OK" at bounding box center [422, 124] width 18 height 12
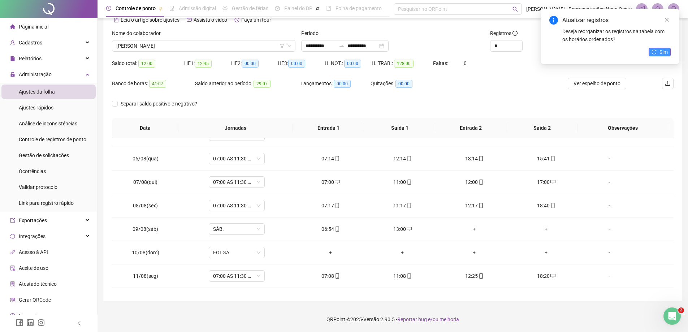
click at [659, 49] on span "Sim" at bounding box center [663, 52] width 8 height 8
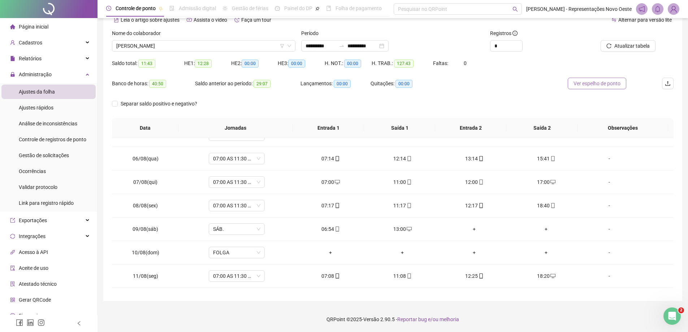
click at [599, 83] on span "Ver espelho de ponto" at bounding box center [596, 83] width 47 height 8
drag, startPoint x: 543, startPoint y: 278, endPoint x: 471, endPoint y: 258, distance: 75.1
click at [543, 278] on div "18:20" at bounding box center [546, 276] width 60 height 8
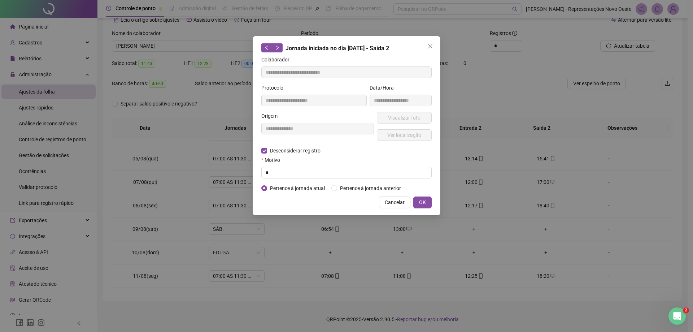
type input "**********"
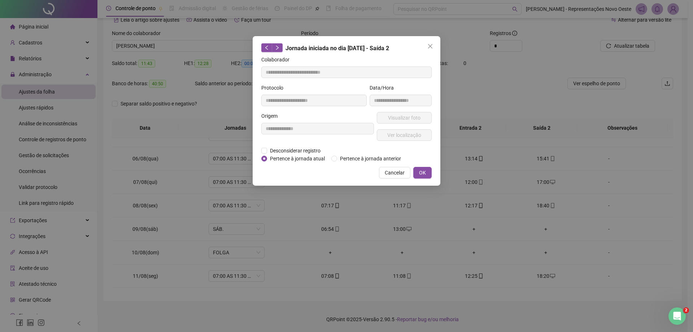
click at [297, 144] on div "**********" at bounding box center [318, 129] width 116 height 35
click at [297, 150] on span "Desconsiderar registro" at bounding box center [295, 151] width 56 height 8
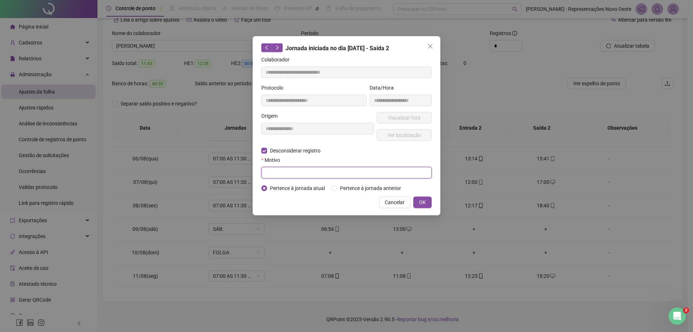
click at [291, 170] on input "text" at bounding box center [346, 173] width 170 height 12
type input "*"
click at [424, 202] on span "OK" at bounding box center [422, 202] width 7 height 8
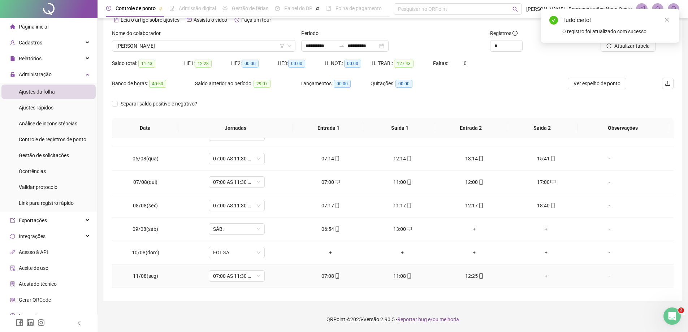
click at [544, 276] on div "+" at bounding box center [546, 276] width 60 height 8
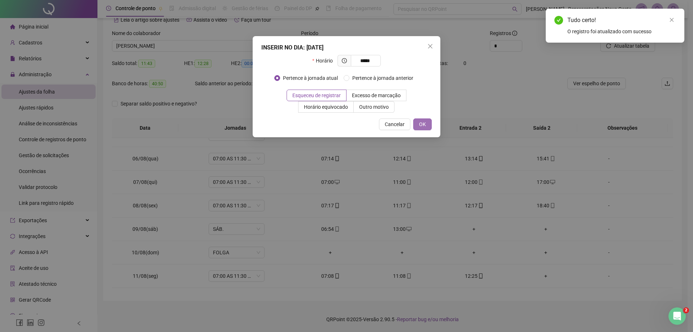
type input "*****"
click at [427, 120] on button "OK" at bounding box center [422, 124] width 18 height 12
click at [672, 22] on icon "close" at bounding box center [671, 19] width 5 height 5
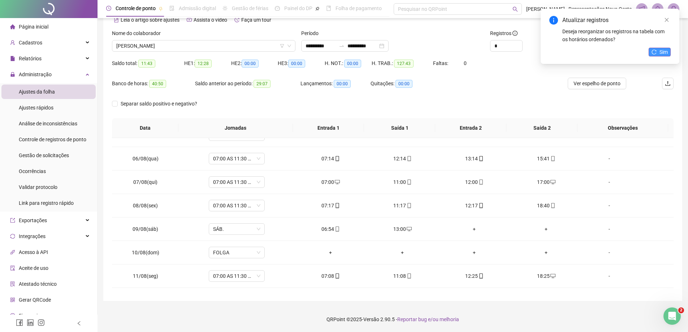
click at [663, 49] on span "Sim" at bounding box center [663, 52] width 8 height 8
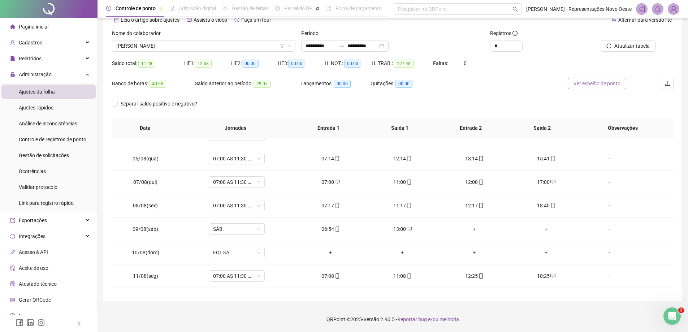
click at [609, 84] on span "Ver espelho de ponto" at bounding box center [596, 83] width 47 height 8
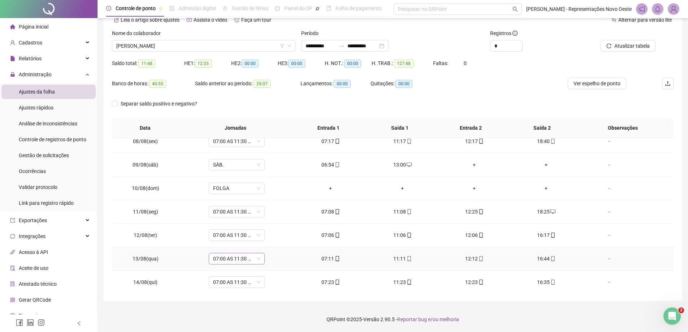
scroll to position [180, 0]
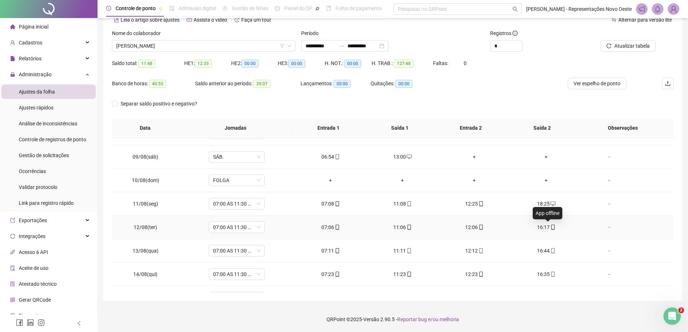
click at [550, 226] on icon "mobile" at bounding box center [552, 227] width 5 height 5
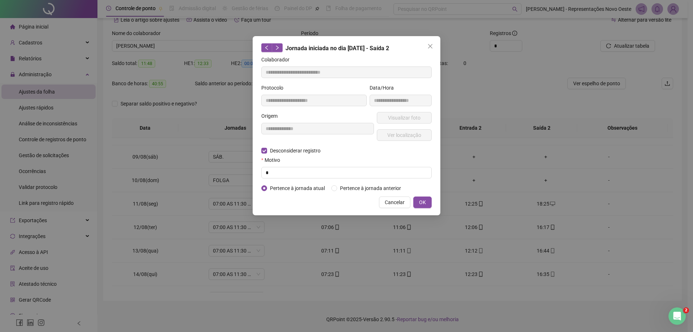
type input "**********"
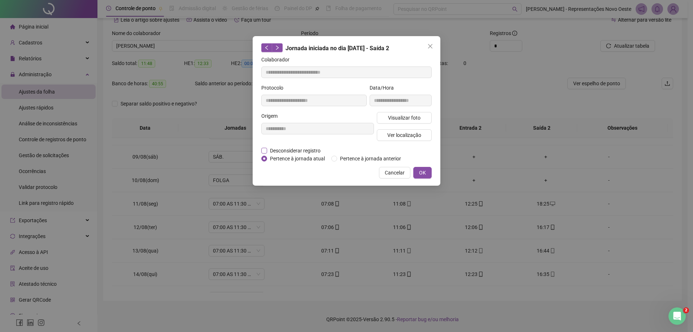
click at [288, 148] on span "Desconsiderar registro" at bounding box center [295, 151] width 56 height 8
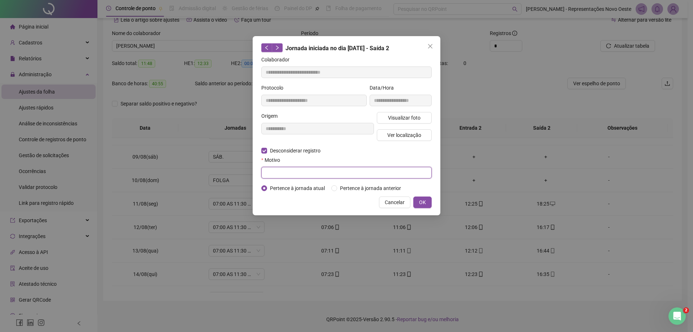
drag, startPoint x: 282, startPoint y: 175, endPoint x: 284, endPoint y: 170, distance: 6.2
click at [284, 170] on input "text" at bounding box center [346, 173] width 170 height 12
type input "*"
type input "**********"
click at [426, 202] on button "OK" at bounding box center [422, 202] width 18 height 12
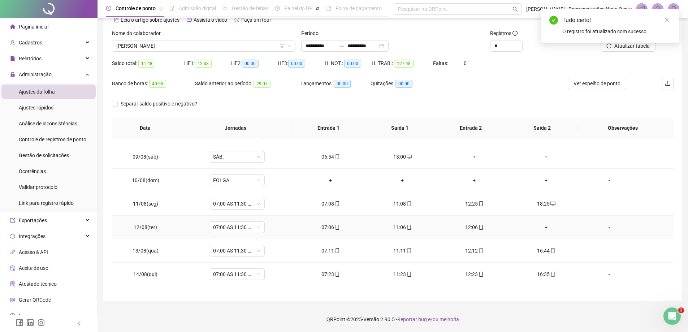
click at [543, 225] on div "+" at bounding box center [546, 227] width 60 height 8
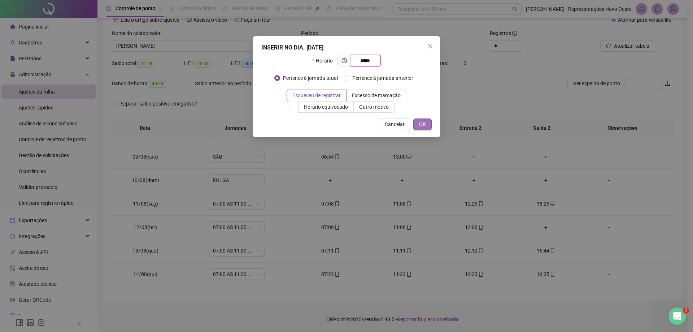
type input "*****"
click at [425, 120] on button "OK" at bounding box center [422, 124] width 18 height 12
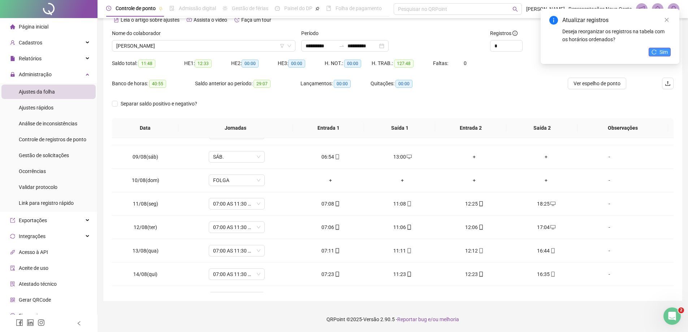
click at [655, 51] on icon "reload" at bounding box center [654, 51] width 5 height 5
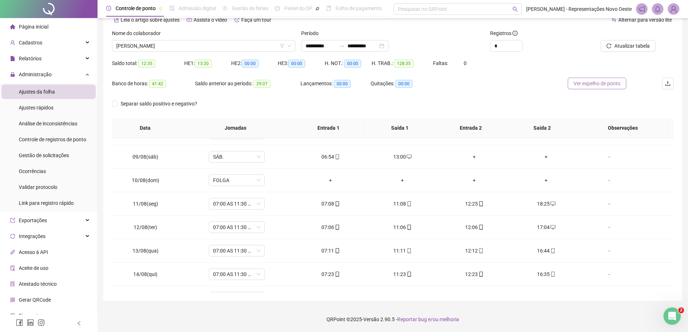
click at [596, 86] on span "Ver espelho de ponto" at bounding box center [596, 83] width 47 height 8
click at [628, 48] on span "Atualizar tabela" at bounding box center [631, 46] width 35 height 8
click at [599, 83] on span "Ver espelho de ponto" at bounding box center [596, 83] width 47 height 8
click at [254, 44] on span "[PERSON_NAME]" at bounding box center [203, 45] width 175 height 11
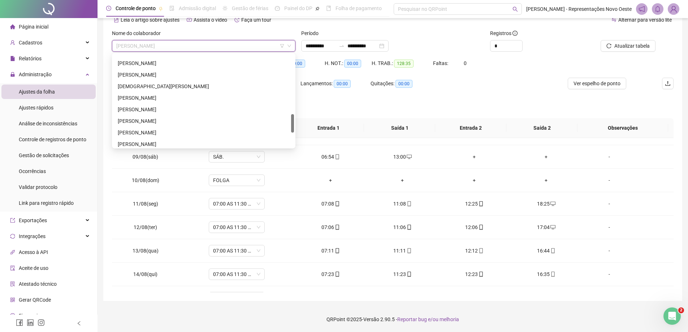
scroll to position [189, 0]
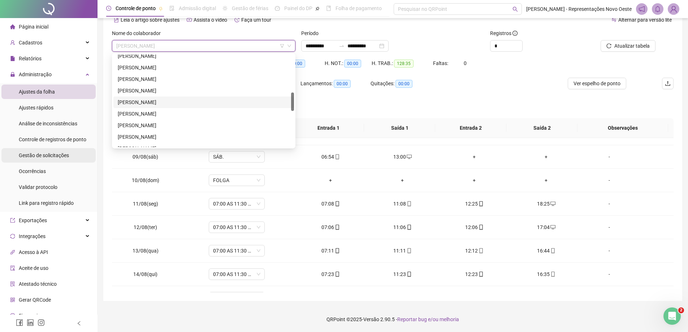
click at [50, 159] on div "Gestão de solicitações" at bounding box center [44, 155] width 50 height 14
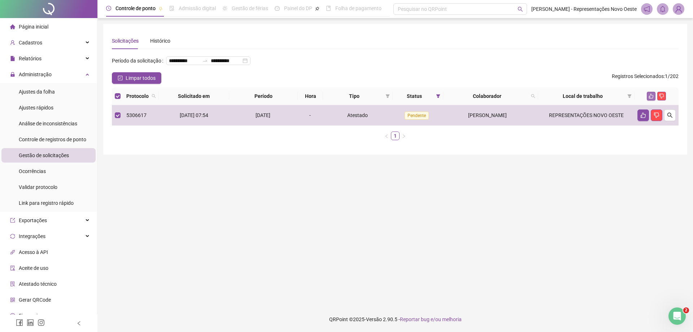
click at [651, 99] on icon "like" at bounding box center [651, 95] width 5 height 5
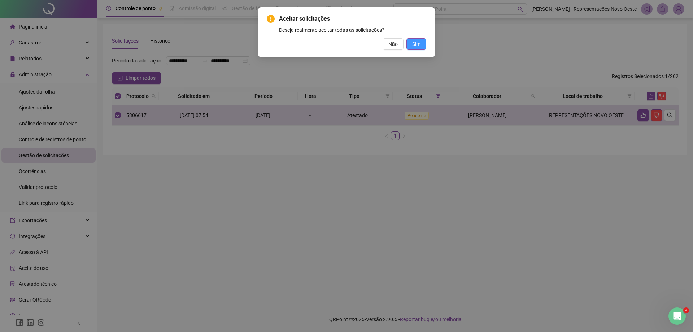
click at [420, 43] on span "Sim" at bounding box center [416, 44] width 8 height 8
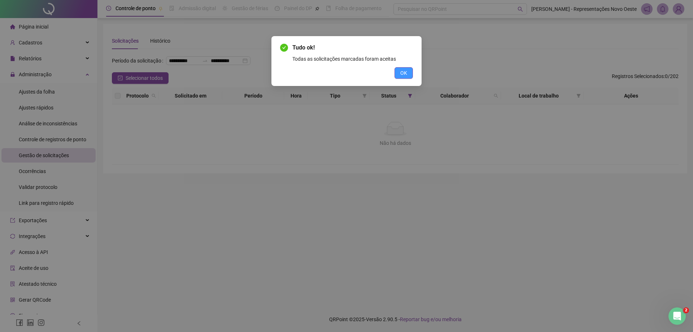
click at [408, 76] on button "OK" at bounding box center [404, 73] width 18 height 12
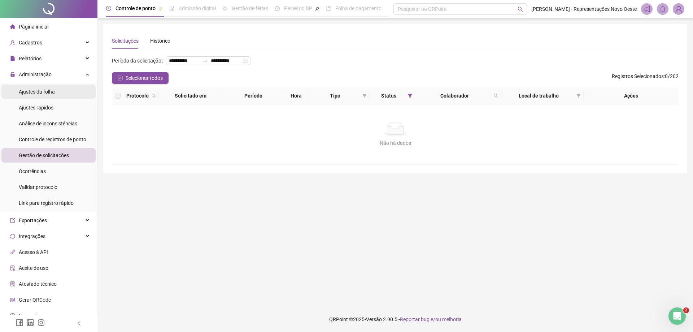
click at [51, 90] on span "Ajustes da folha" at bounding box center [37, 92] width 36 height 6
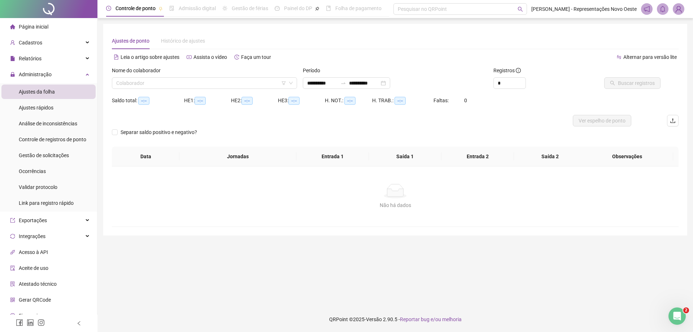
type input "**********"
click at [349, 84] on div at bounding box center [343, 83] width 12 height 6
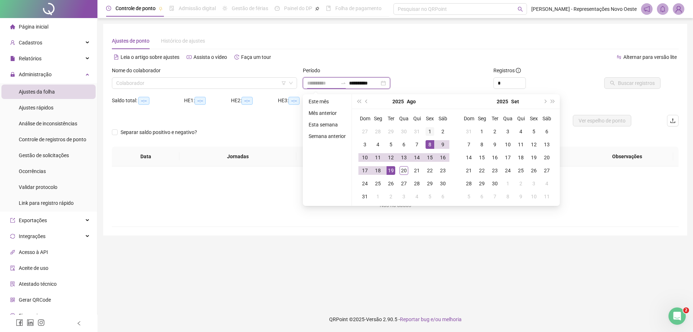
type input "**********"
click at [428, 131] on div "1" at bounding box center [430, 131] width 9 height 9
type input "**********"
click at [392, 170] on div "19" at bounding box center [391, 170] width 9 height 9
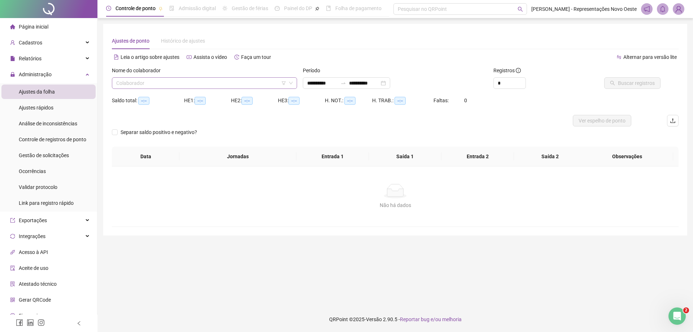
click at [178, 84] on input "search" at bounding box center [201, 83] width 170 height 11
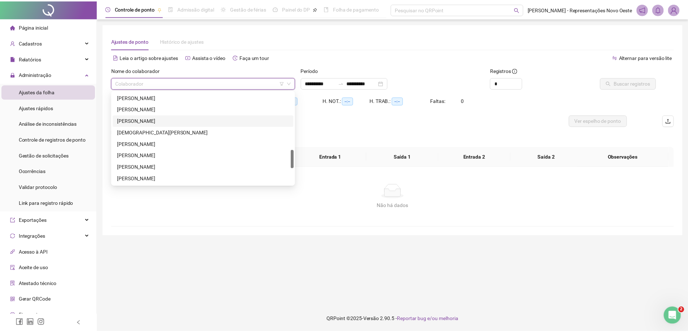
scroll to position [217, 0]
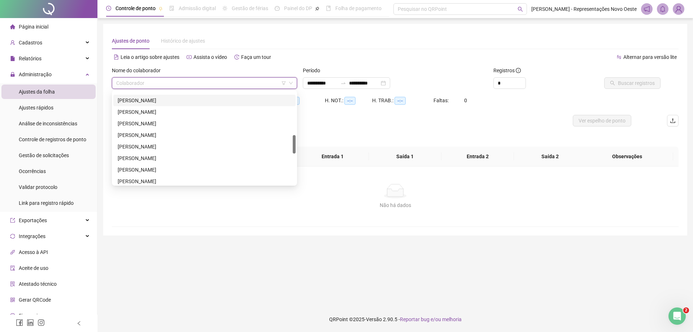
click at [189, 101] on div "[PERSON_NAME]" at bounding box center [205, 100] width 174 height 8
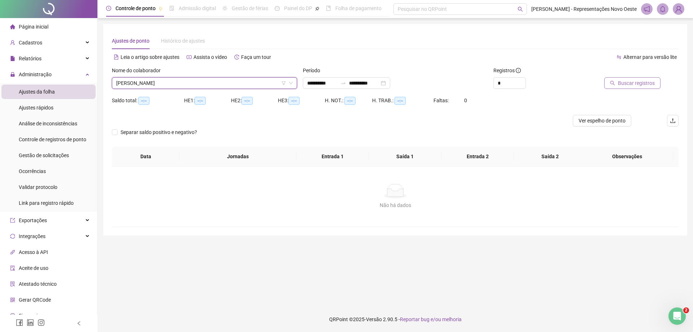
click at [640, 77] on button "Buscar registros" at bounding box center [632, 83] width 56 height 12
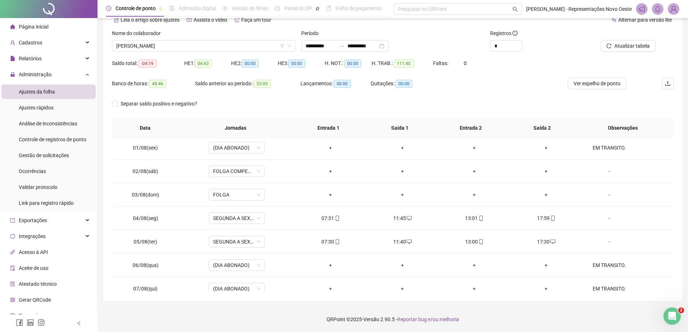
scroll to position [0, 0]
click at [579, 84] on span "Ver espelho de ponto" at bounding box center [596, 83] width 47 height 8
click at [262, 42] on span "[PERSON_NAME]" at bounding box center [203, 45] width 175 height 11
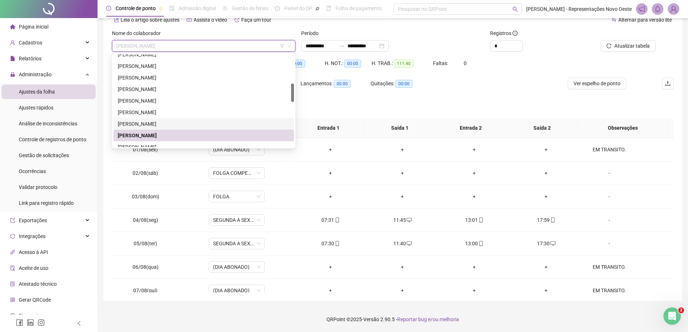
scroll to position [253, 0]
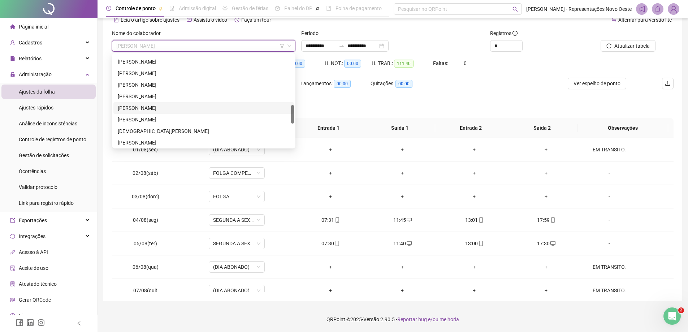
click at [175, 107] on div "[PERSON_NAME]" at bounding box center [204, 108] width 172 height 8
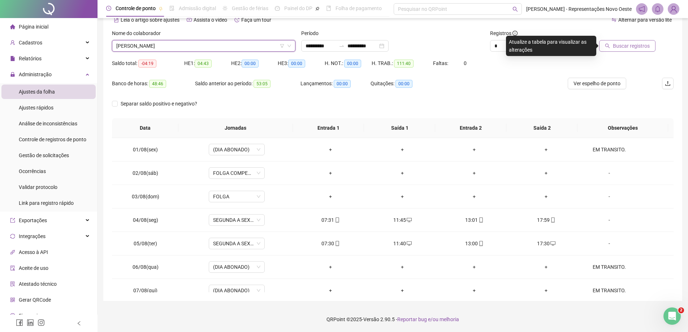
click at [616, 46] on span "Buscar registros" at bounding box center [631, 46] width 37 height 8
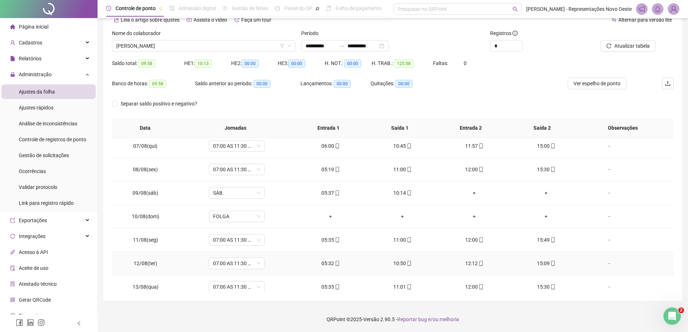
scroll to position [292, 0]
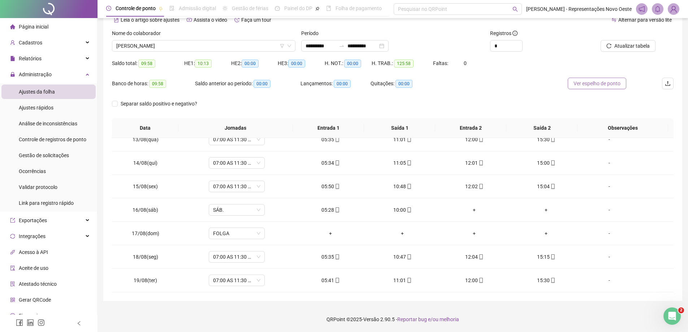
click at [600, 83] on span "Ver espelho de ponto" at bounding box center [596, 83] width 47 height 8
